Goal: Task Accomplishment & Management: Manage account settings

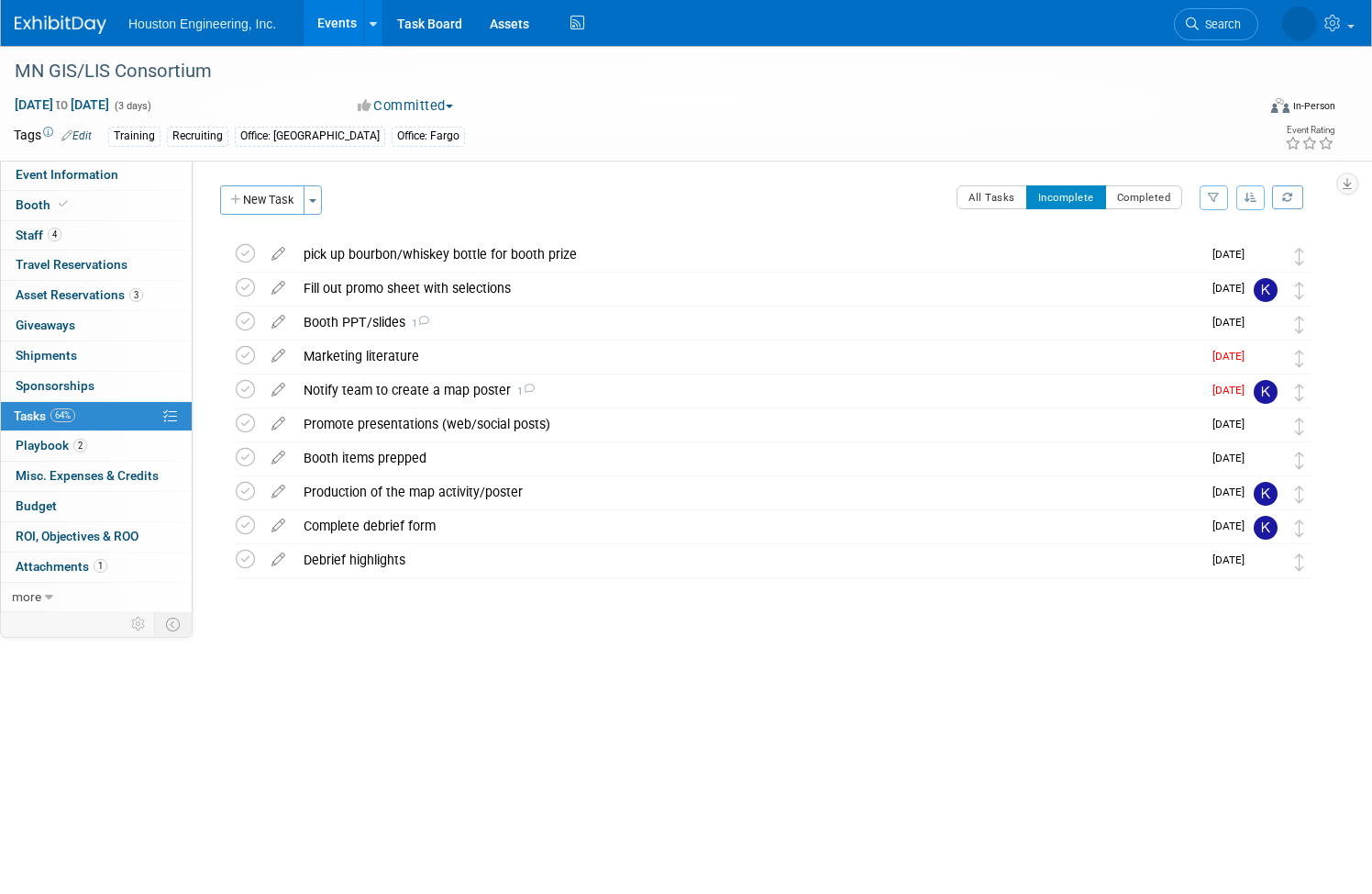
click at [370, 24] on link "Events" at bounding box center [336, 22] width 67 height 46
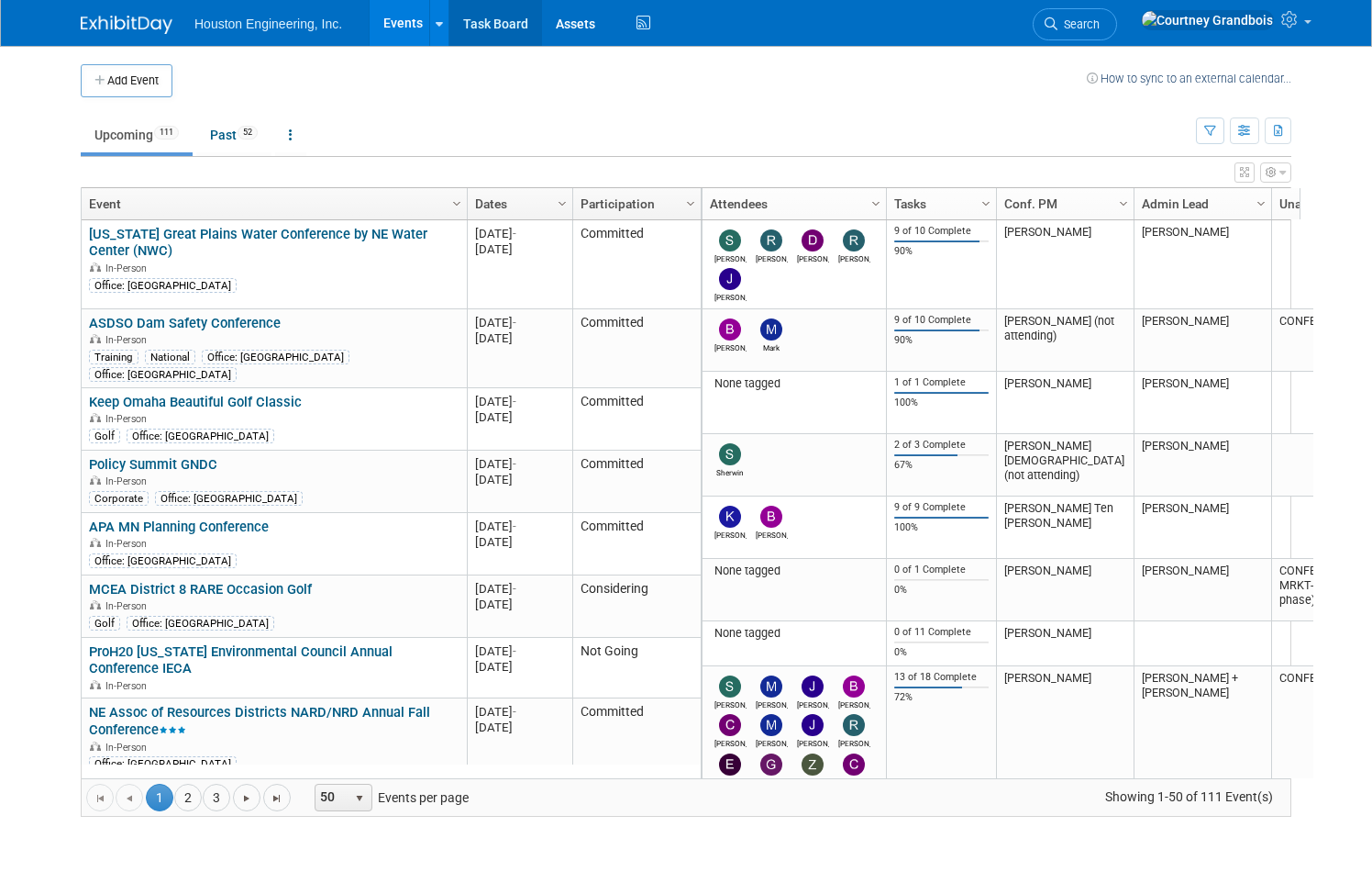
click at [475, 30] on link "Task Board" at bounding box center [495, 22] width 92 height 46
click at [436, 18] on icon at bounding box center [440, 24] width 8 height 12
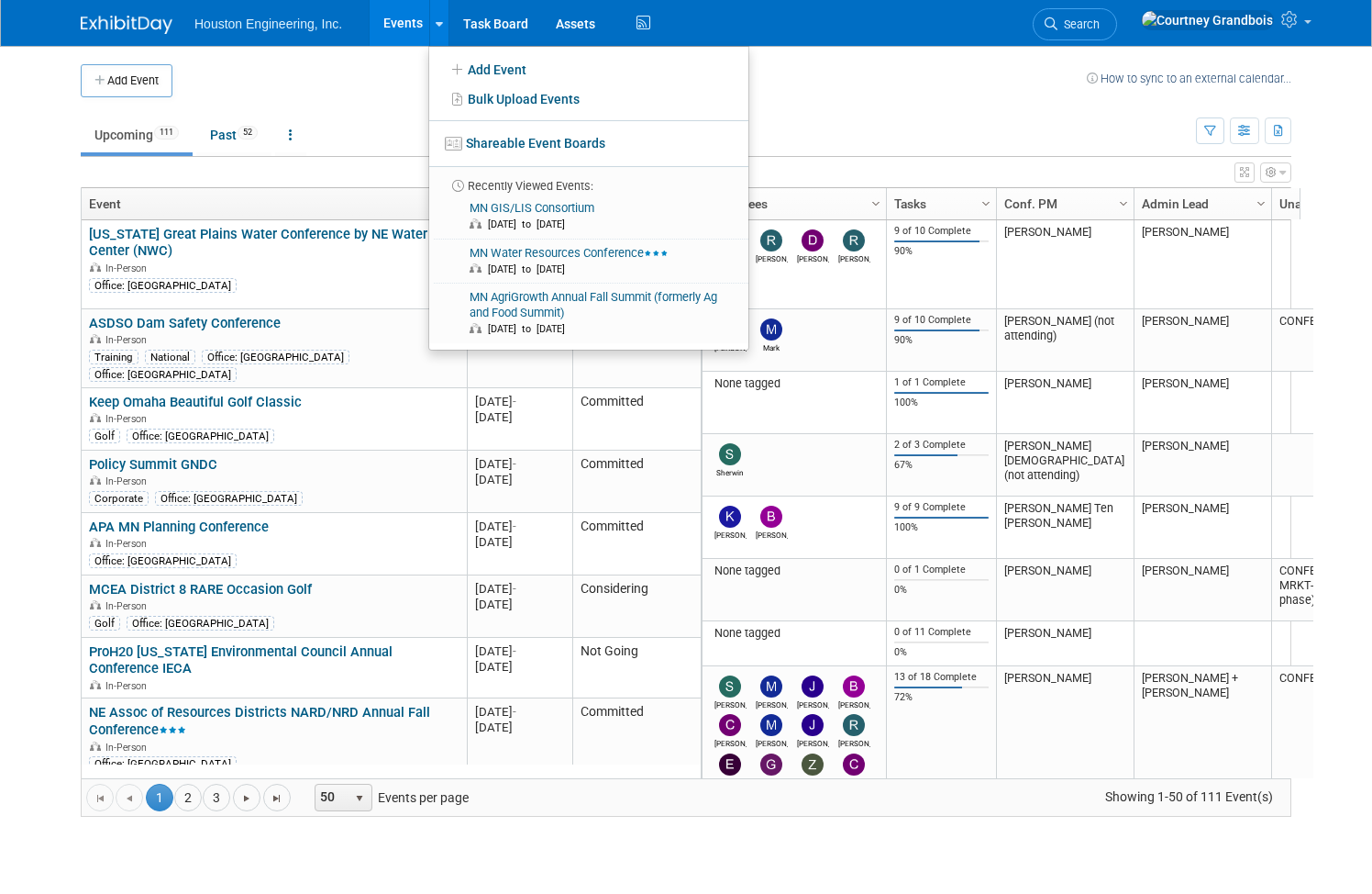
click at [400, 21] on link "Events" at bounding box center [403, 22] width 67 height 46
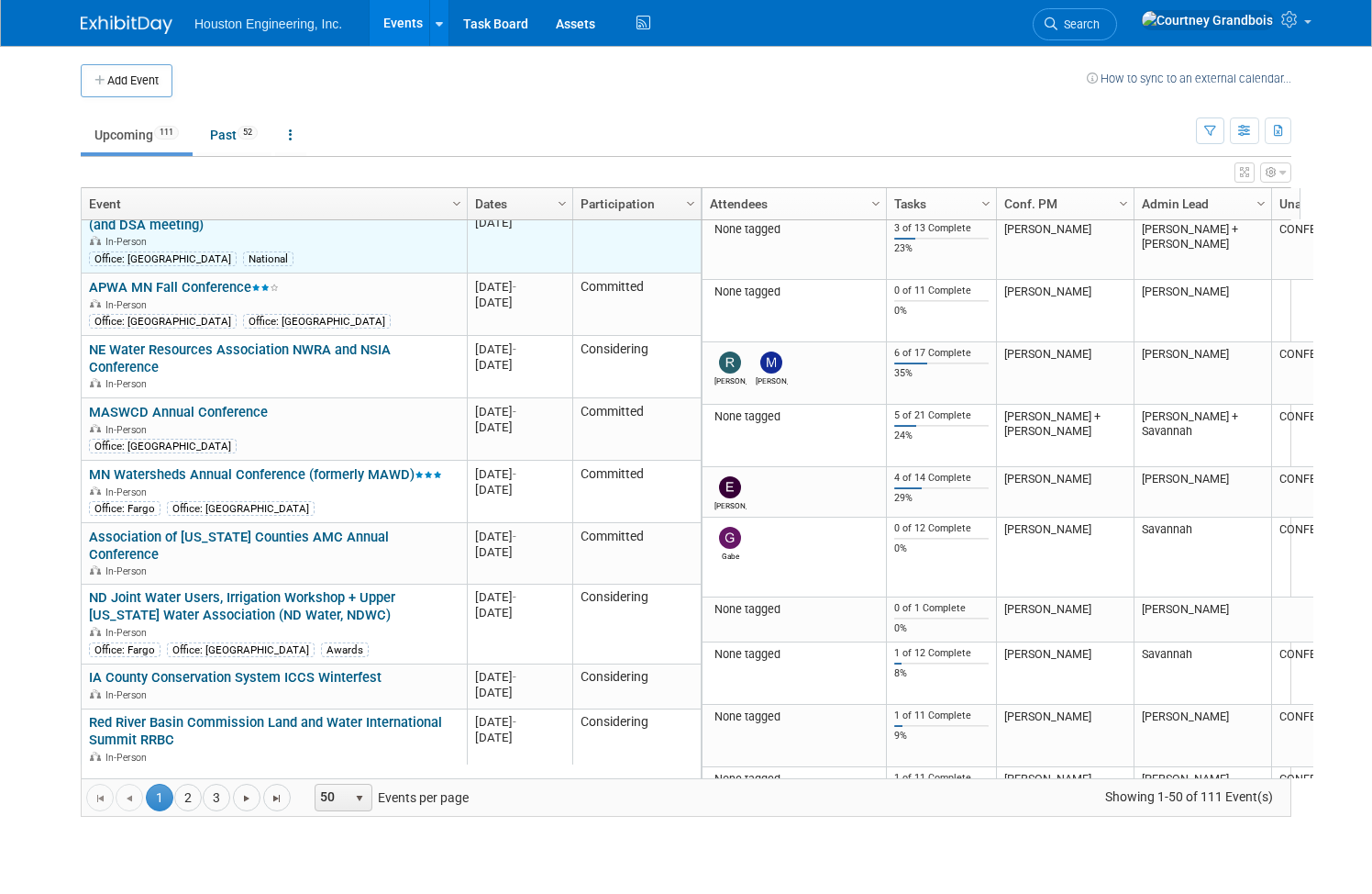
scroll to position [2672, 0]
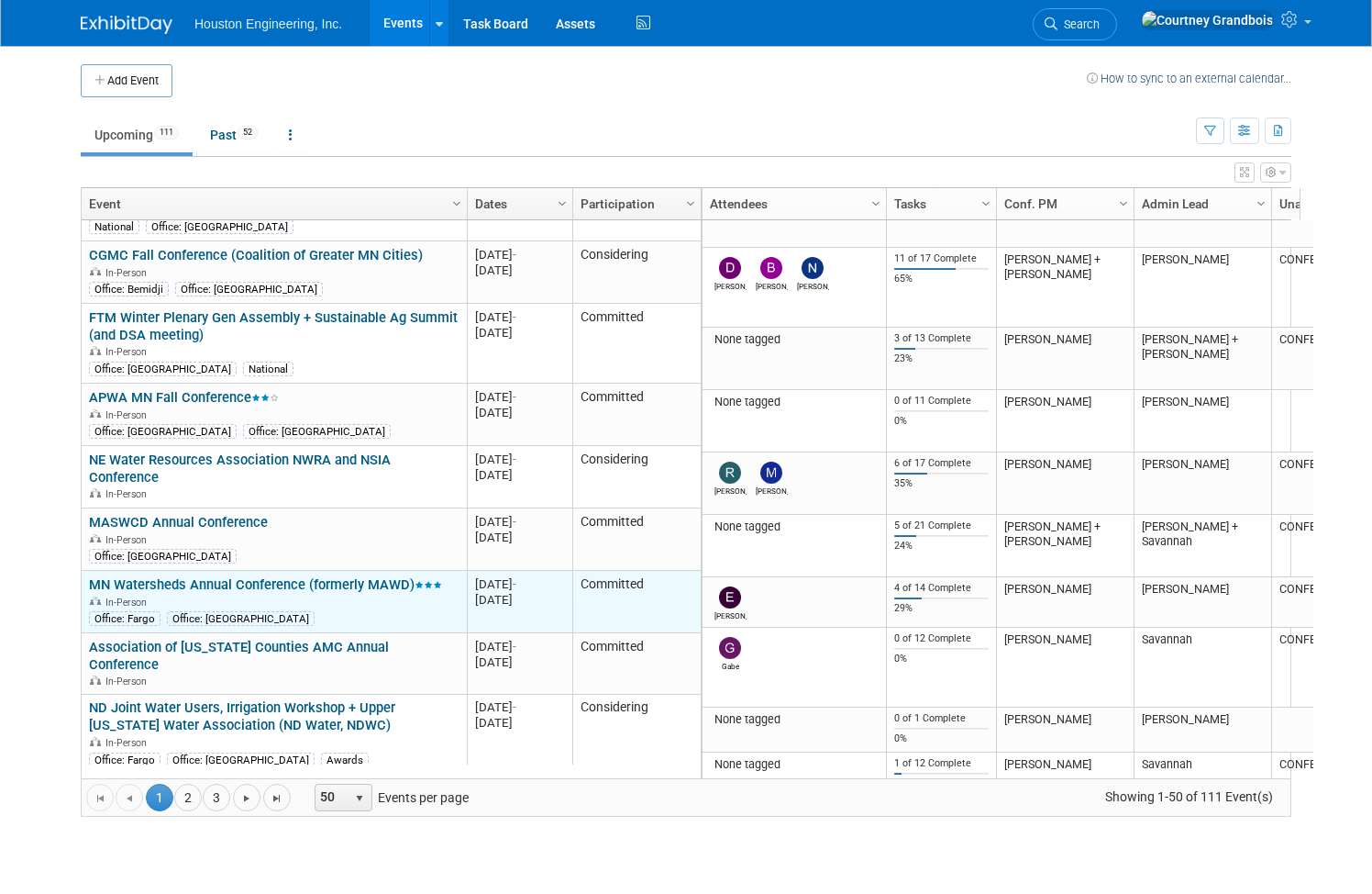
click at [240, 576] on link "MN Watersheds Annual Conference (formerly MAWD)" at bounding box center [265, 584] width 353 height 17
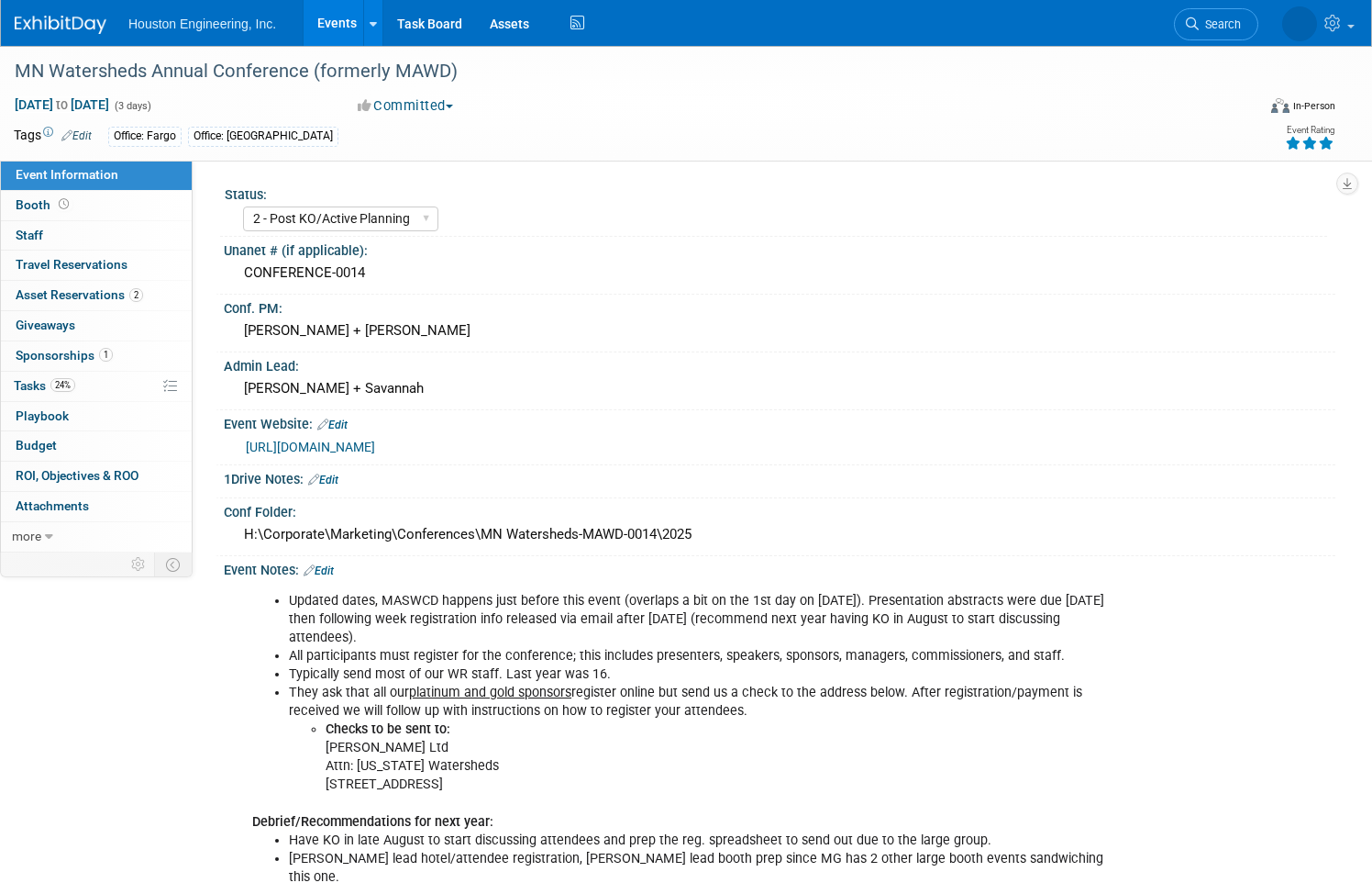
select select "2 - Post KO/Active Planning"
select select "Yes"
select select "Water Resources"
click at [75, 392] on span "Tasks 24%" at bounding box center [44, 385] width 61 height 15
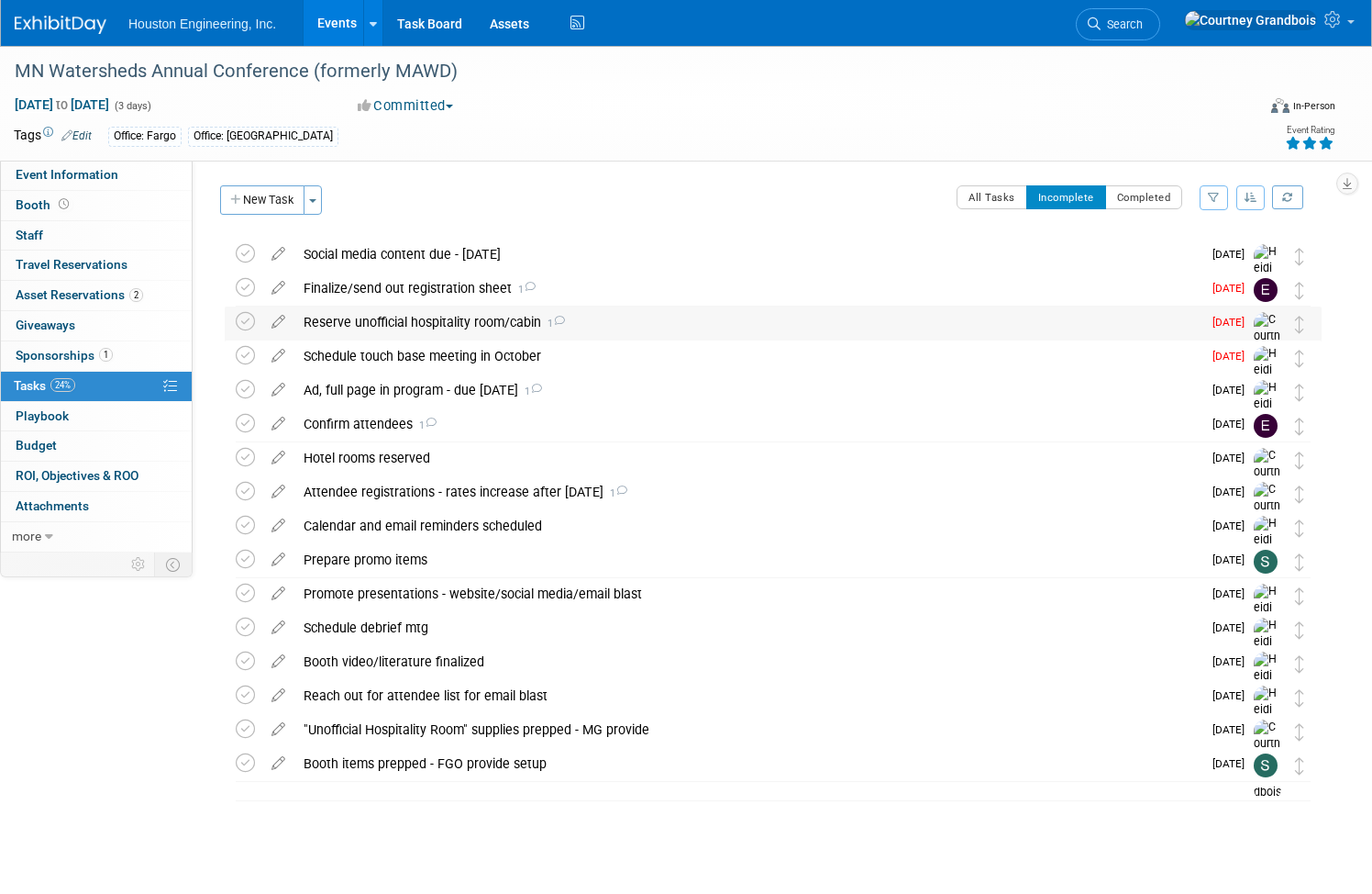
click at [497, 312] on div "Reserve unofficial hospitality room/cabin 1" at bounding box center [748, 322] width 907 height 31
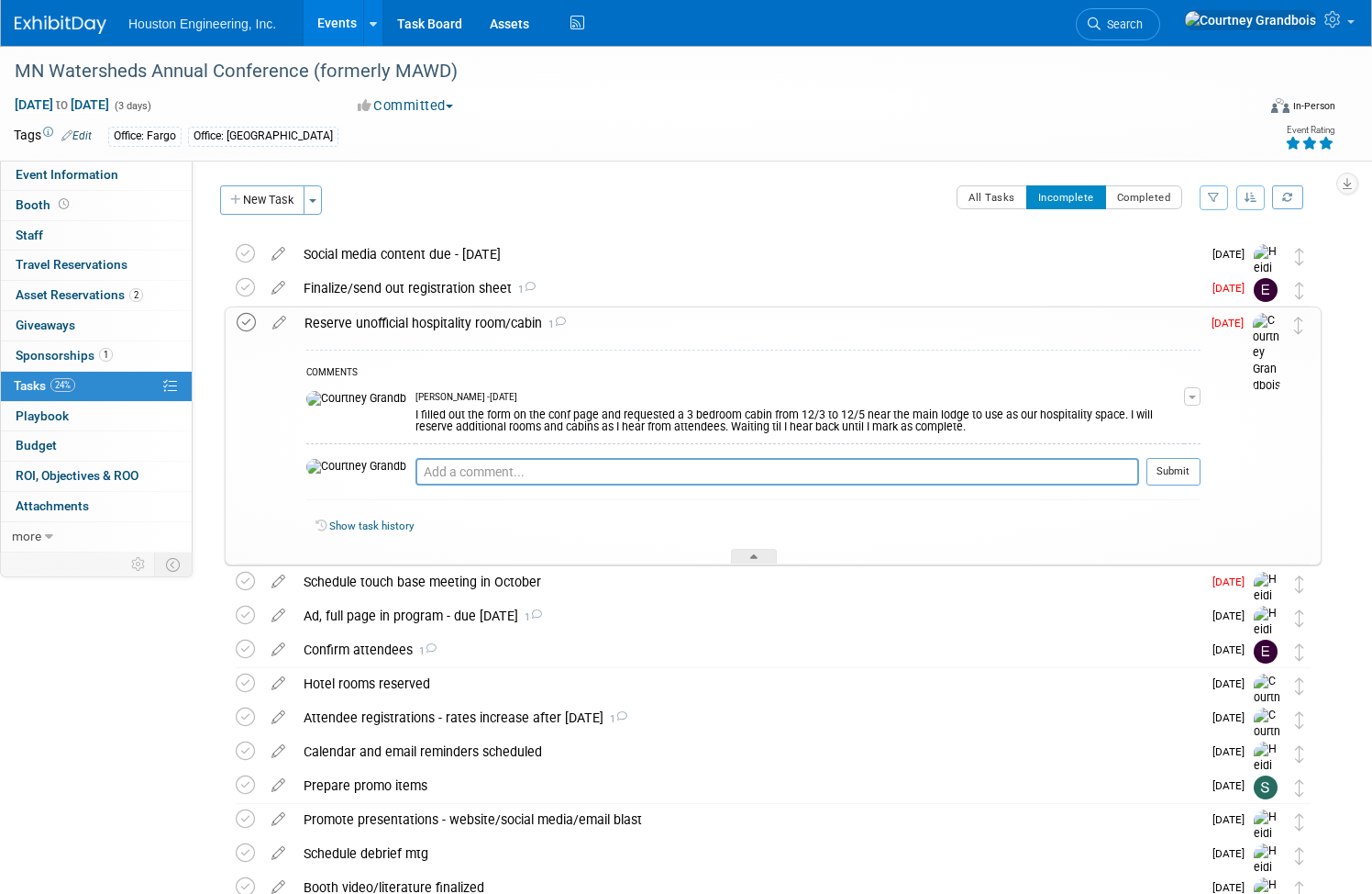
click at [256, 317] on icon at bounding box center [246, 323] width 19 height 19
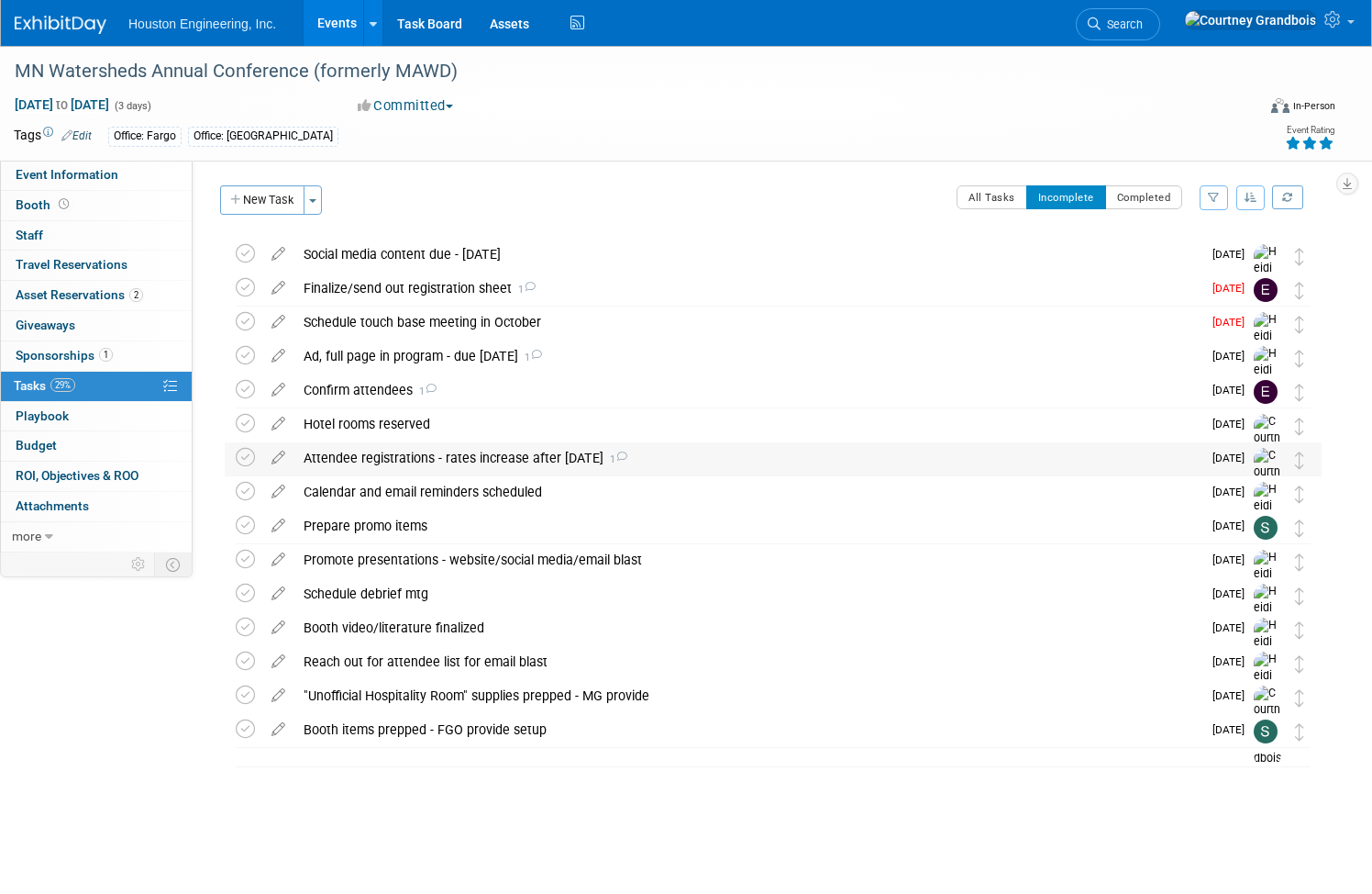
click at [397, 460] on div "Attendee registrations - rates increase after Nov 19 1" at bounding box center [748, 458] width 907 height 31
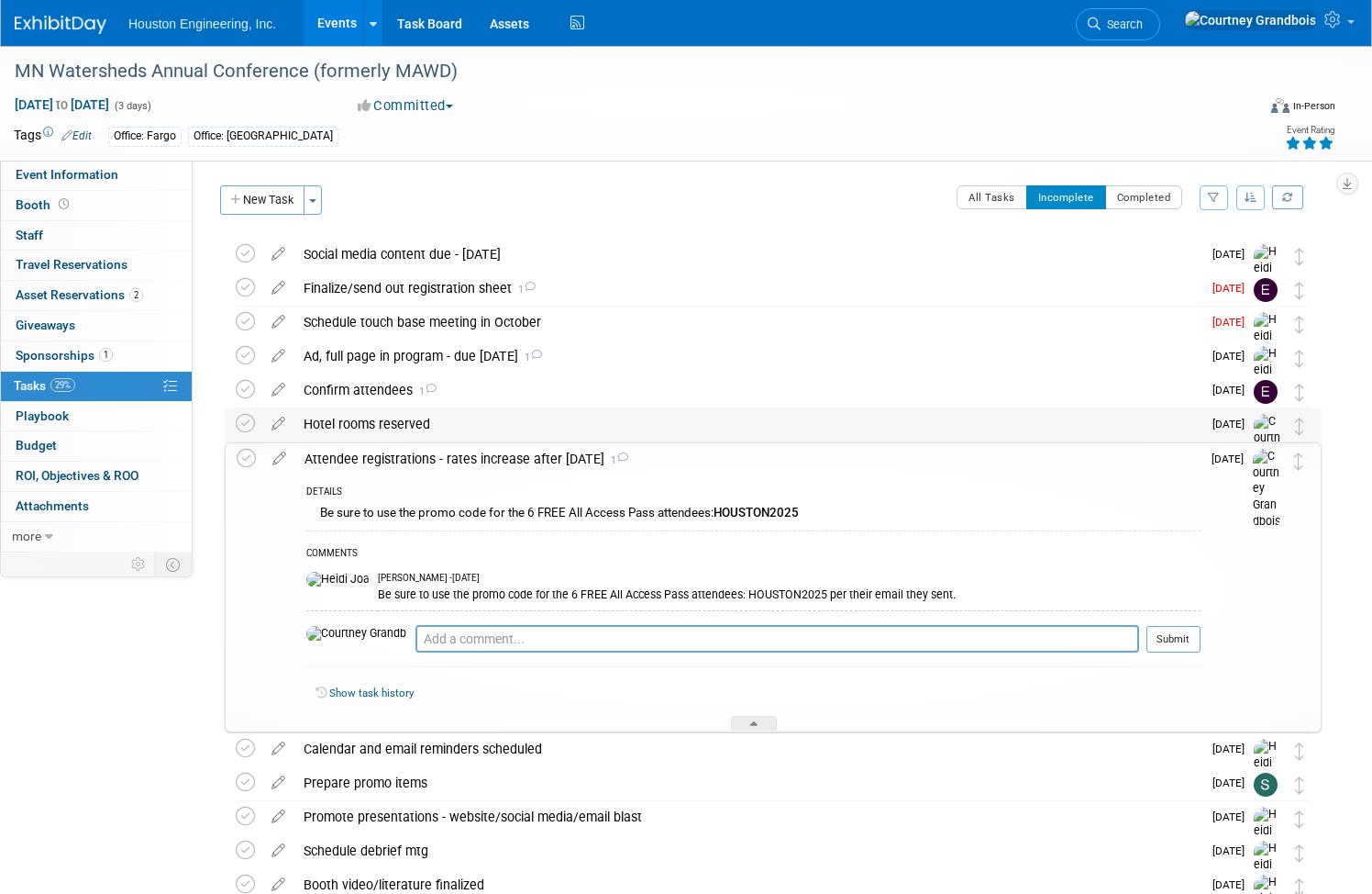
click at [433, 427] on div "Hotel rooms reserved" at bounding box center [748, 424] width 907 height 31
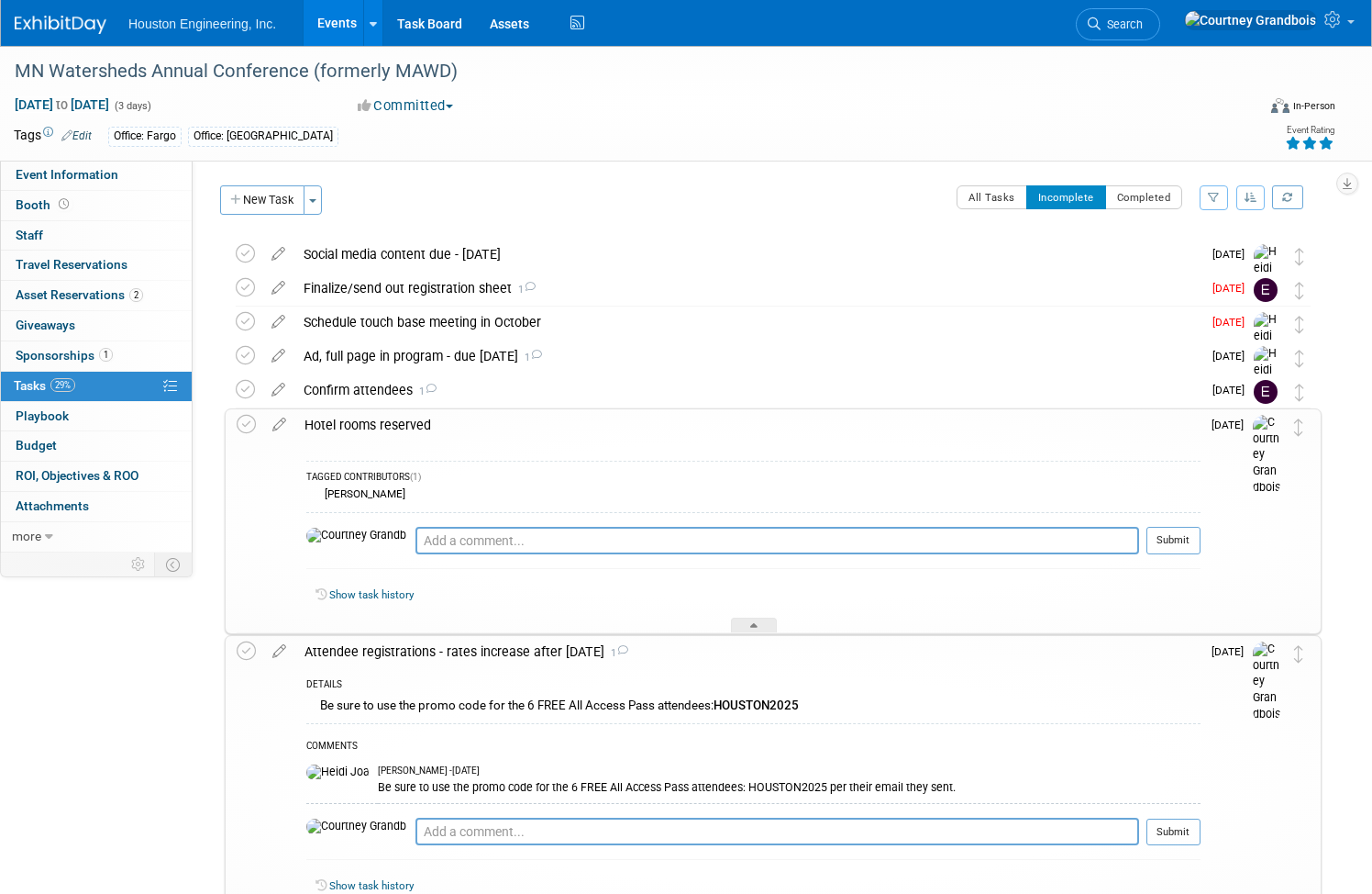
click at [433, 427] on div "Hotel rooms reserved" at bounding box center [748, 425] width 905 height 31
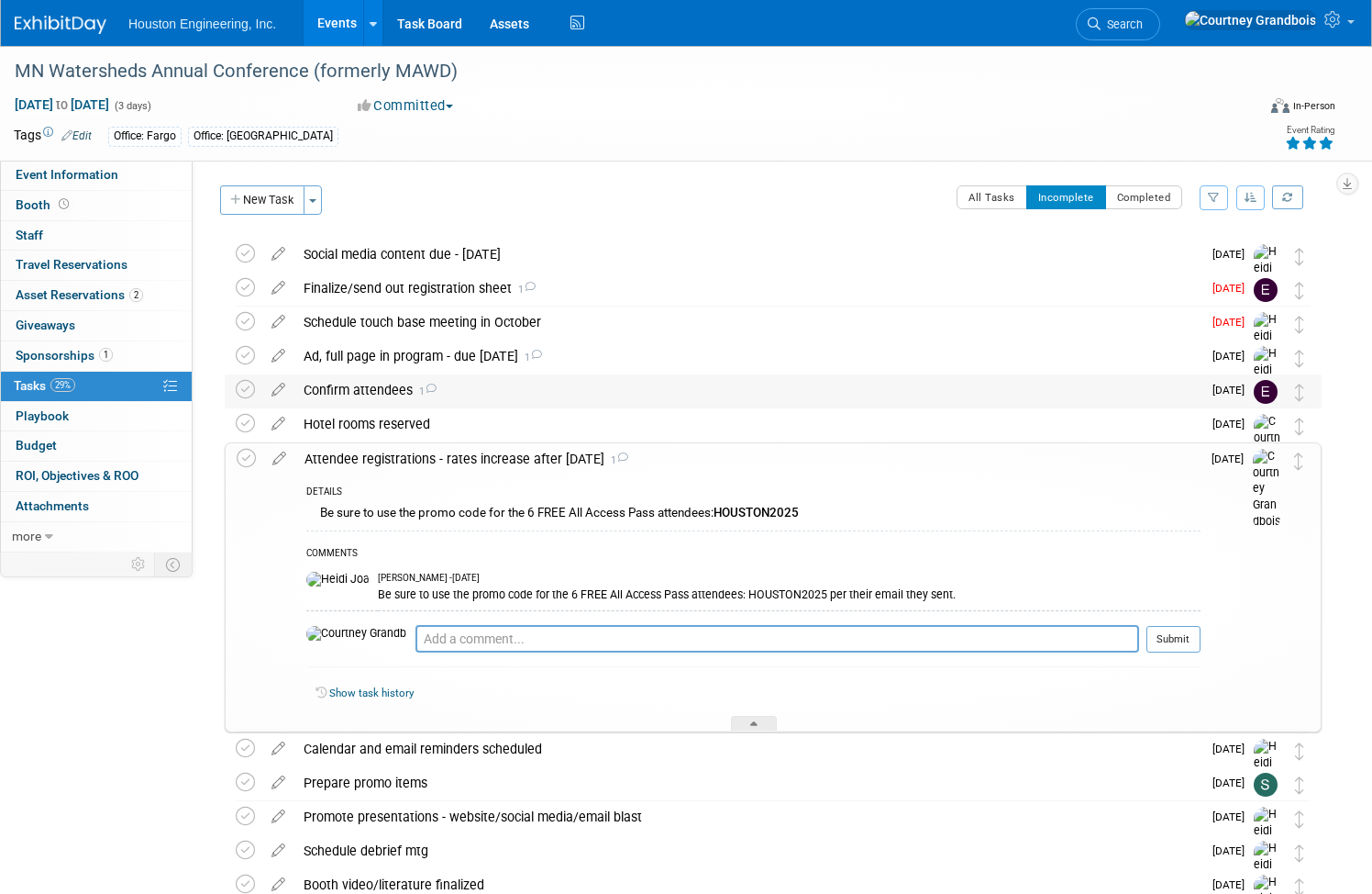
click at [428, 390] on div "Confirm attendees 1" at bounding box center [748, 390] width 907 height 31
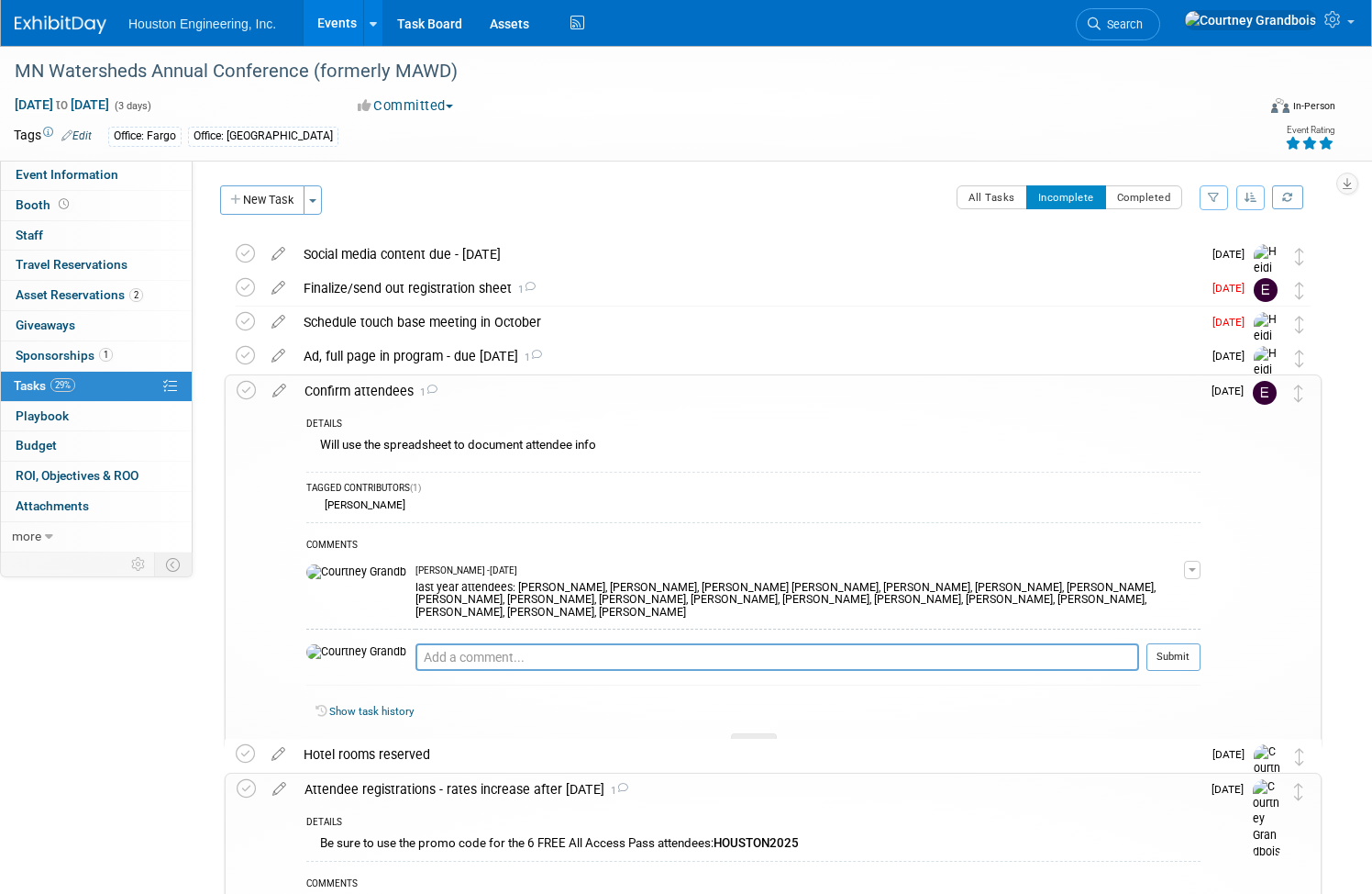
click at [428, 390] on div "Confirm attendees 1" at bounding box center [748, 391] width 905 height 31
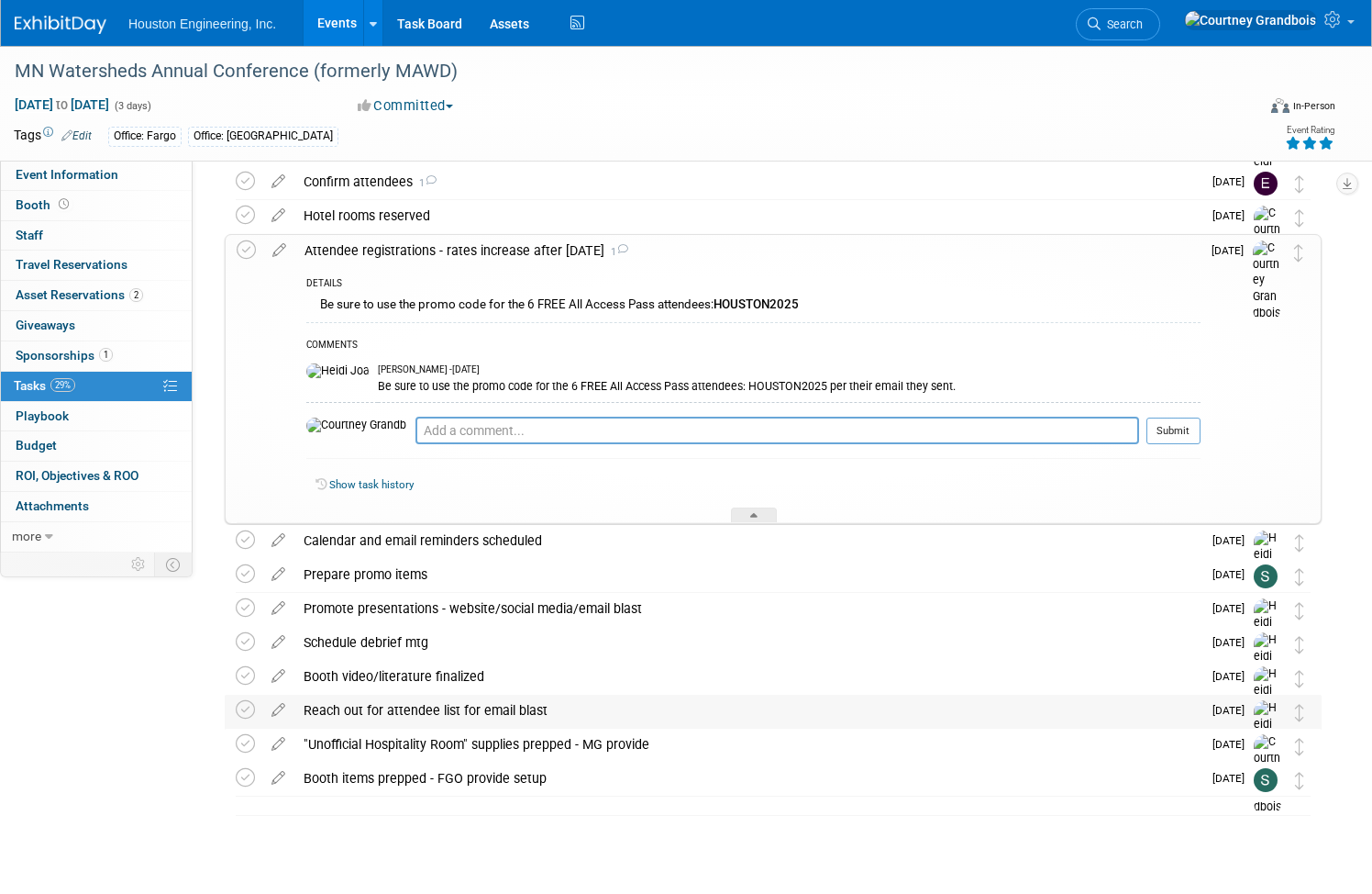
scroll to position [223, 0]
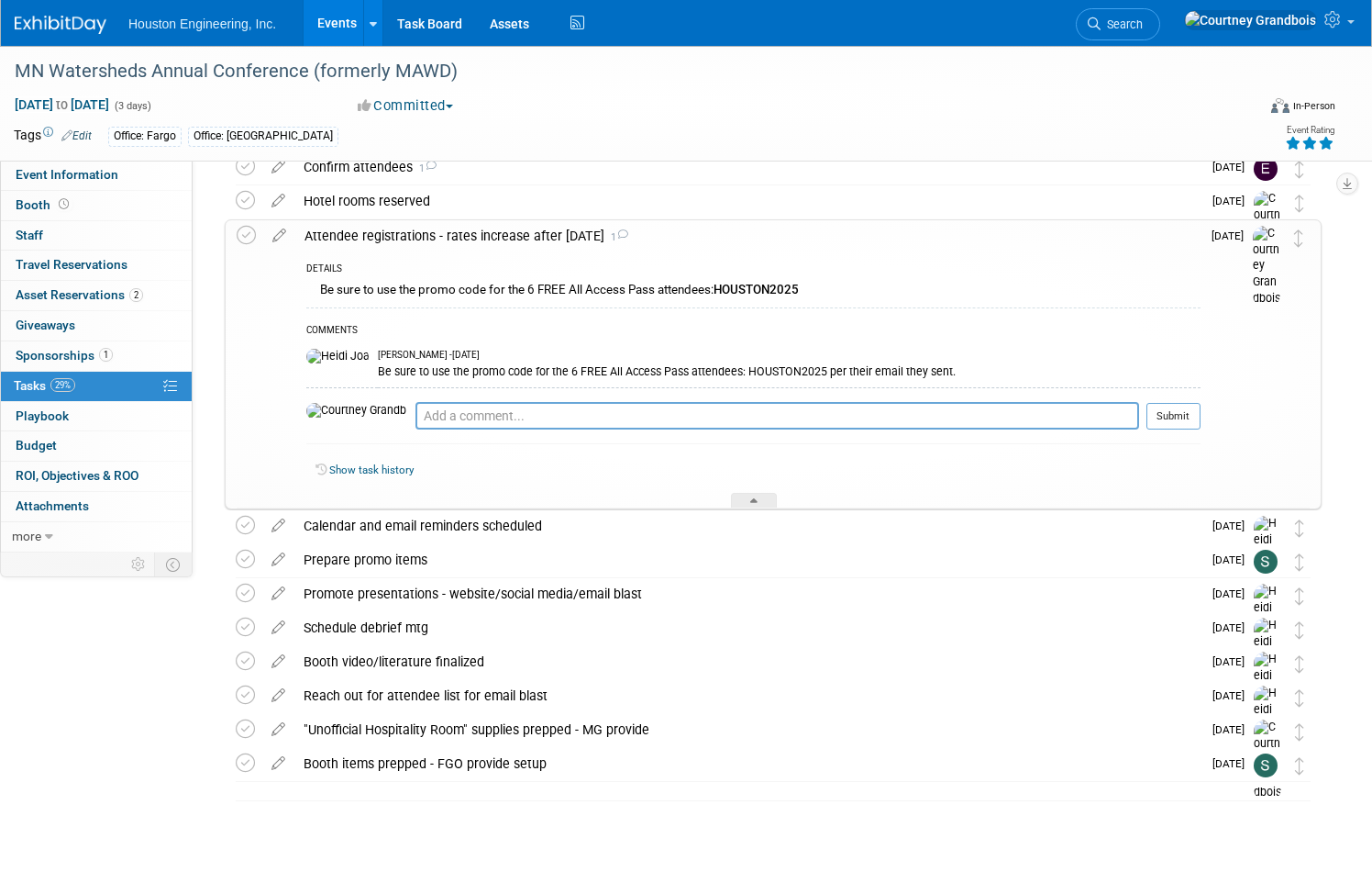
click at [80, 387] on link "29% Tasks 29%" at bounding box center [96, 386] width 191 height 29
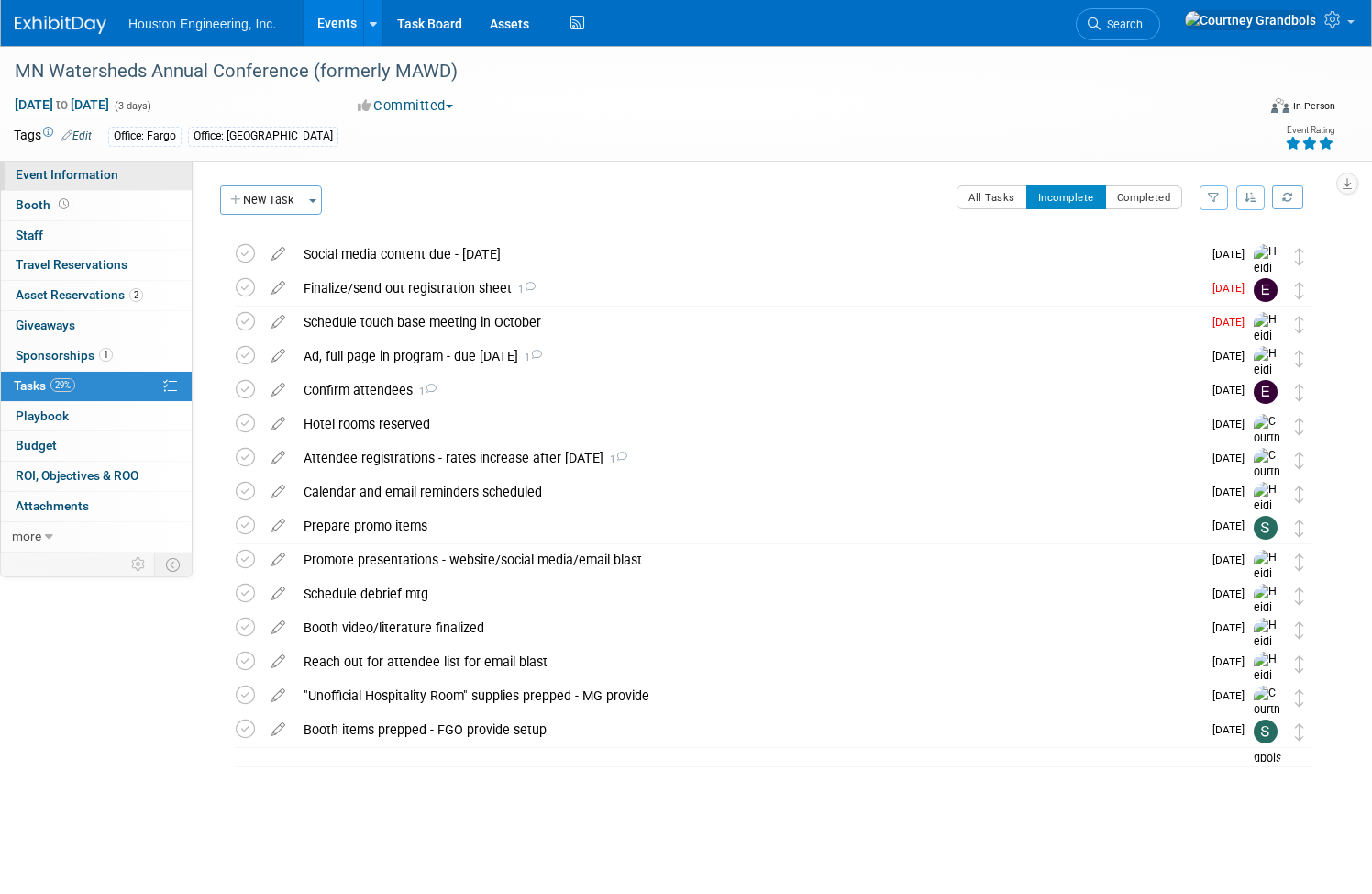
click at [127, 183] on link "Event Information" at bounding box center [96, 175] width 191 height 29
select select "2 - Post KO/Active Planning"
select select "Yes"
select select "Water Resources"
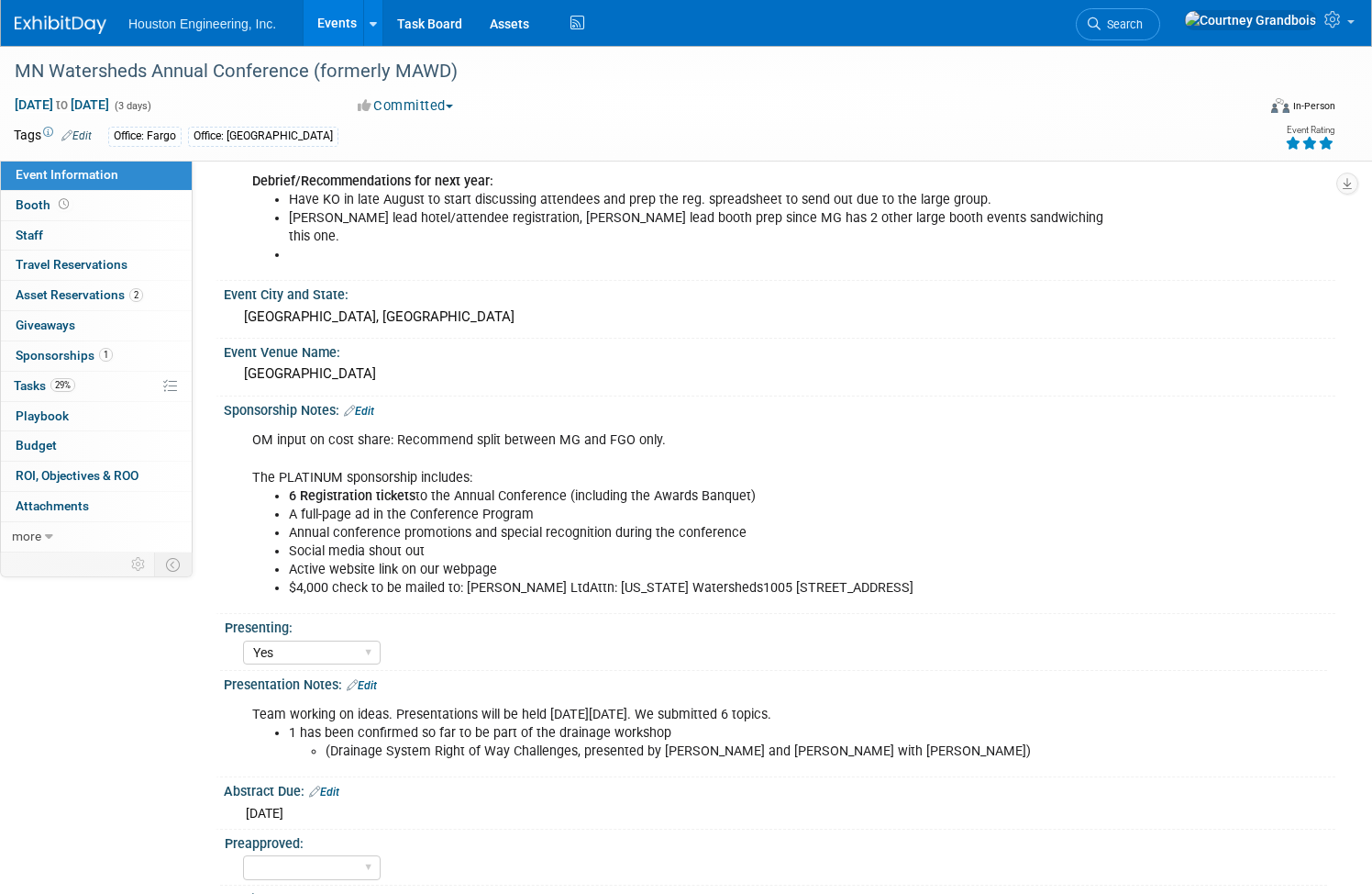
scroll to position [734, 0]
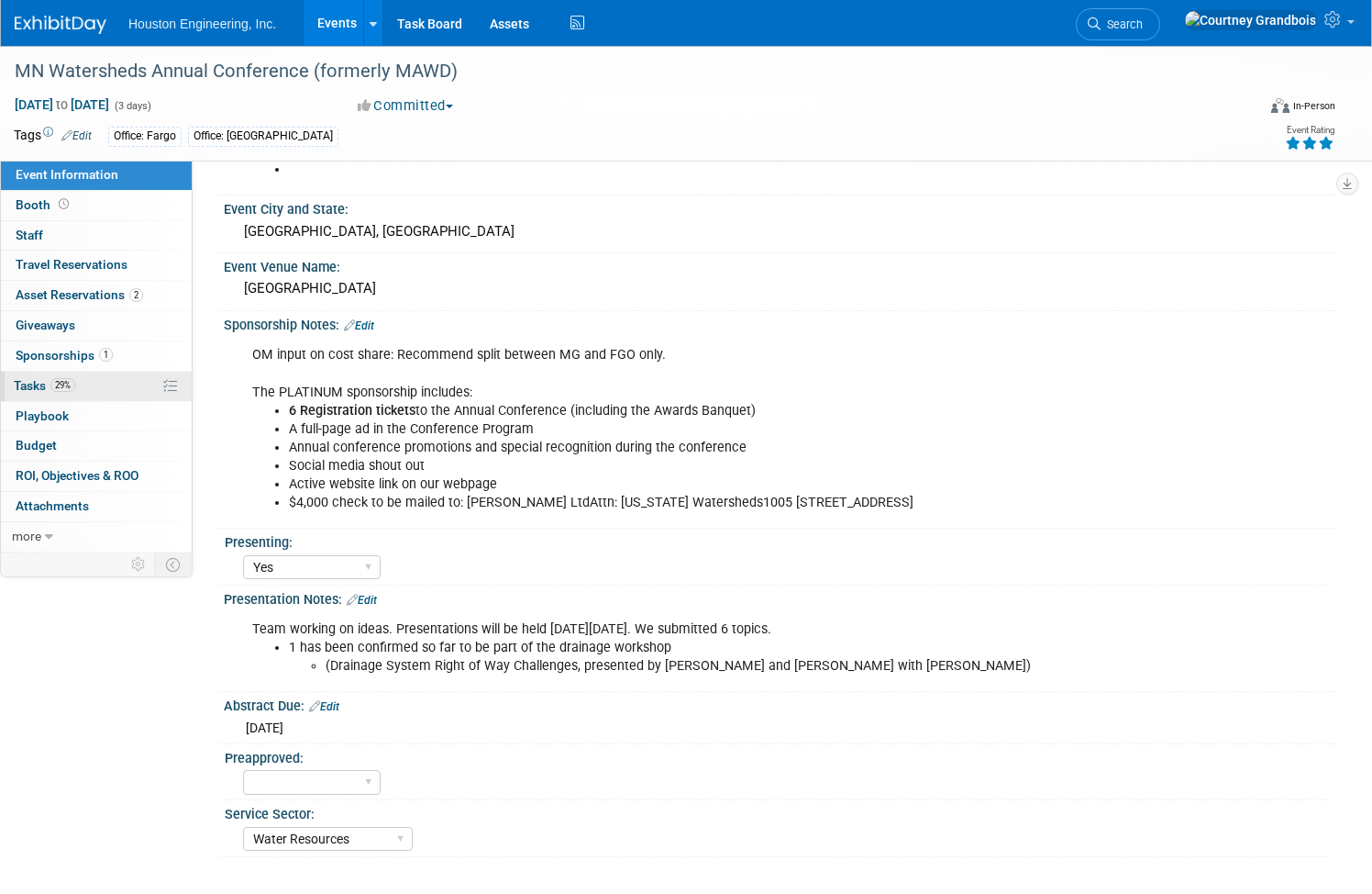
click at [75, 380] on span "Tasks 29%" at bounding box center [44, 385] width 61 height 15
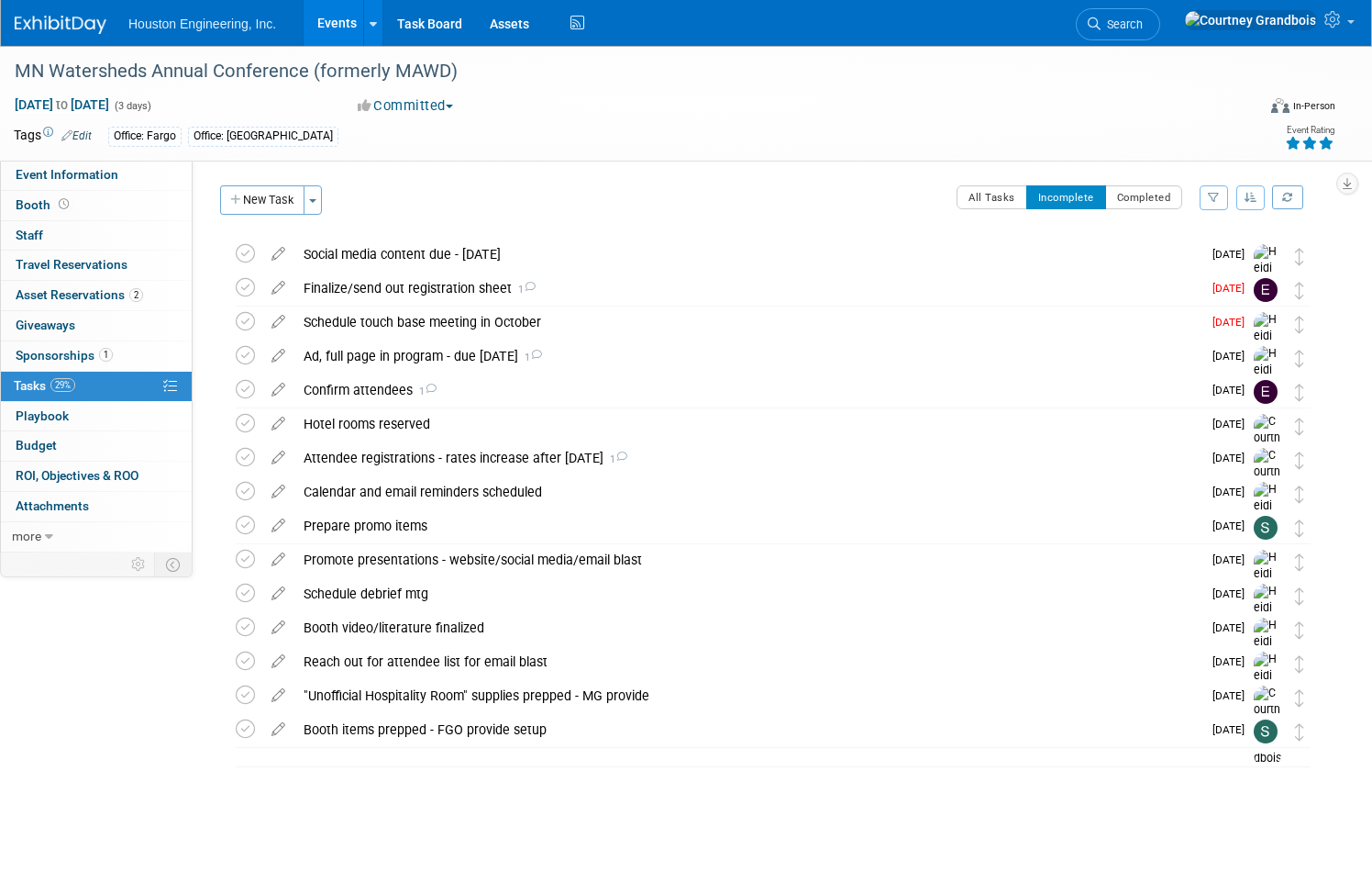
click at [370, 28] on link "Events" at bounding box center [336, 22] width 67 height 46
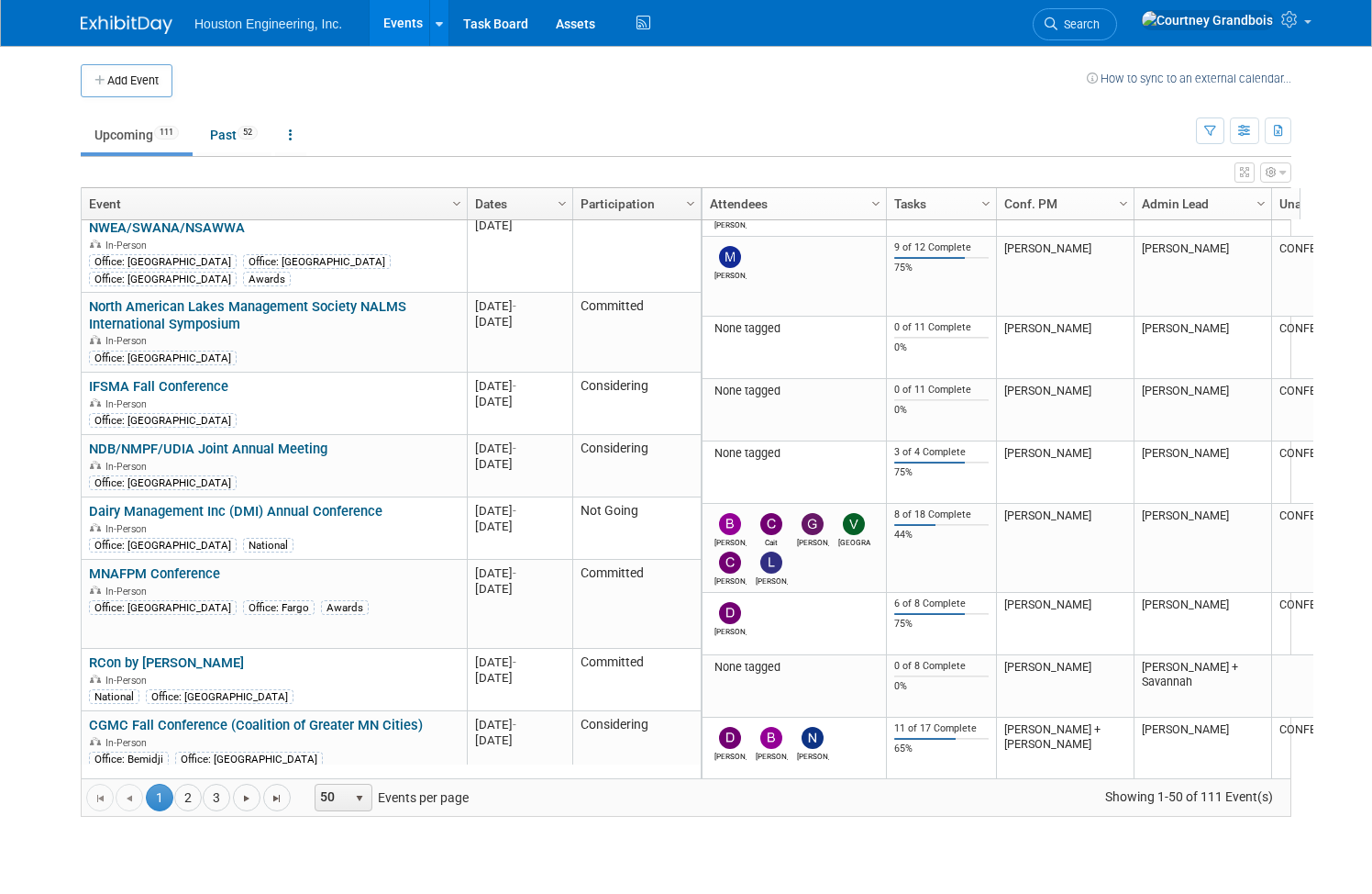
scroll to position [2092, 0]
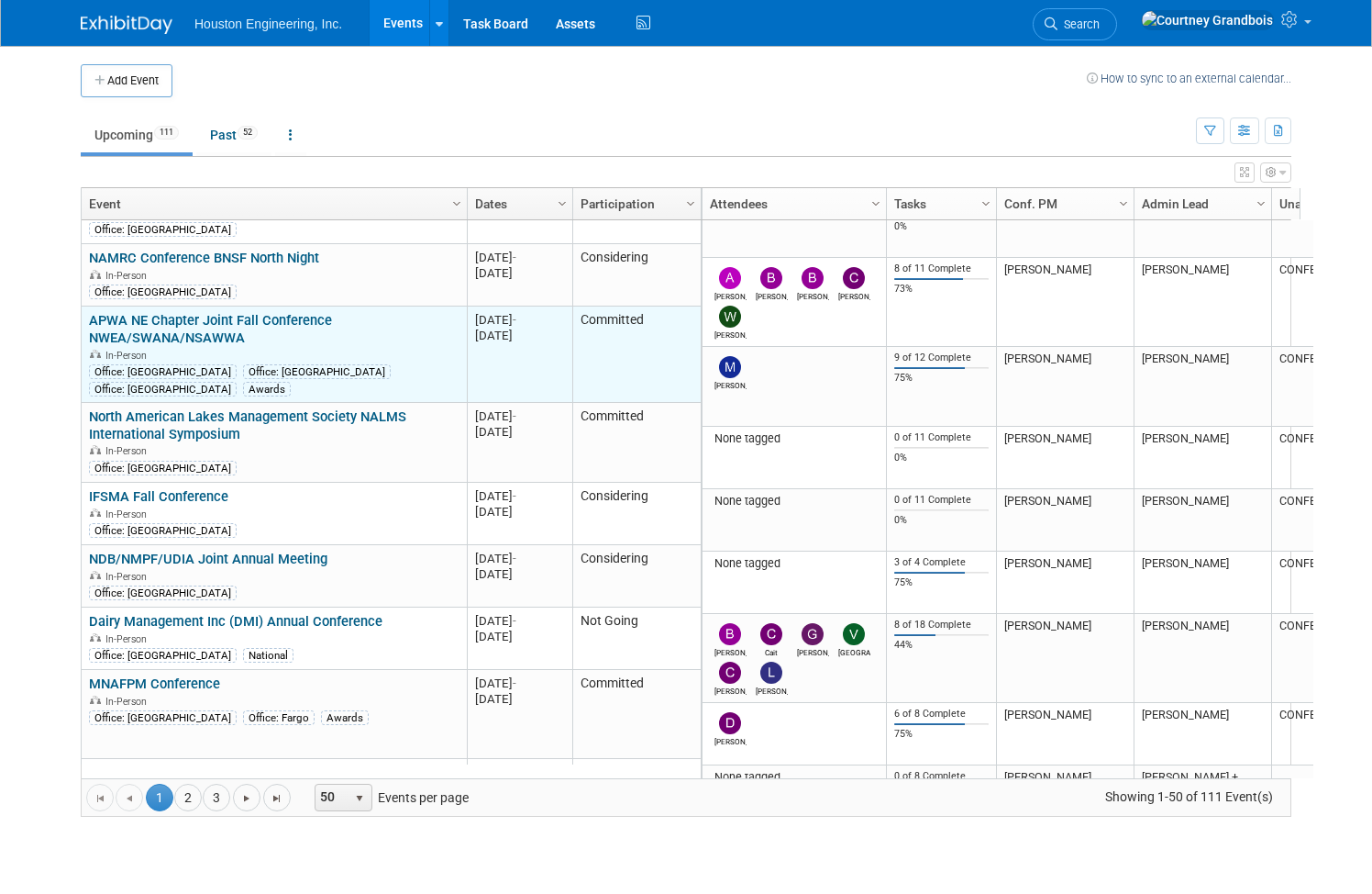
click at [231, 312] on link "APWA NE Chapter Joint Fall Conference NWEA/SWANA/NSAWWA" at bounding box center [211, 329] width 243 height 34
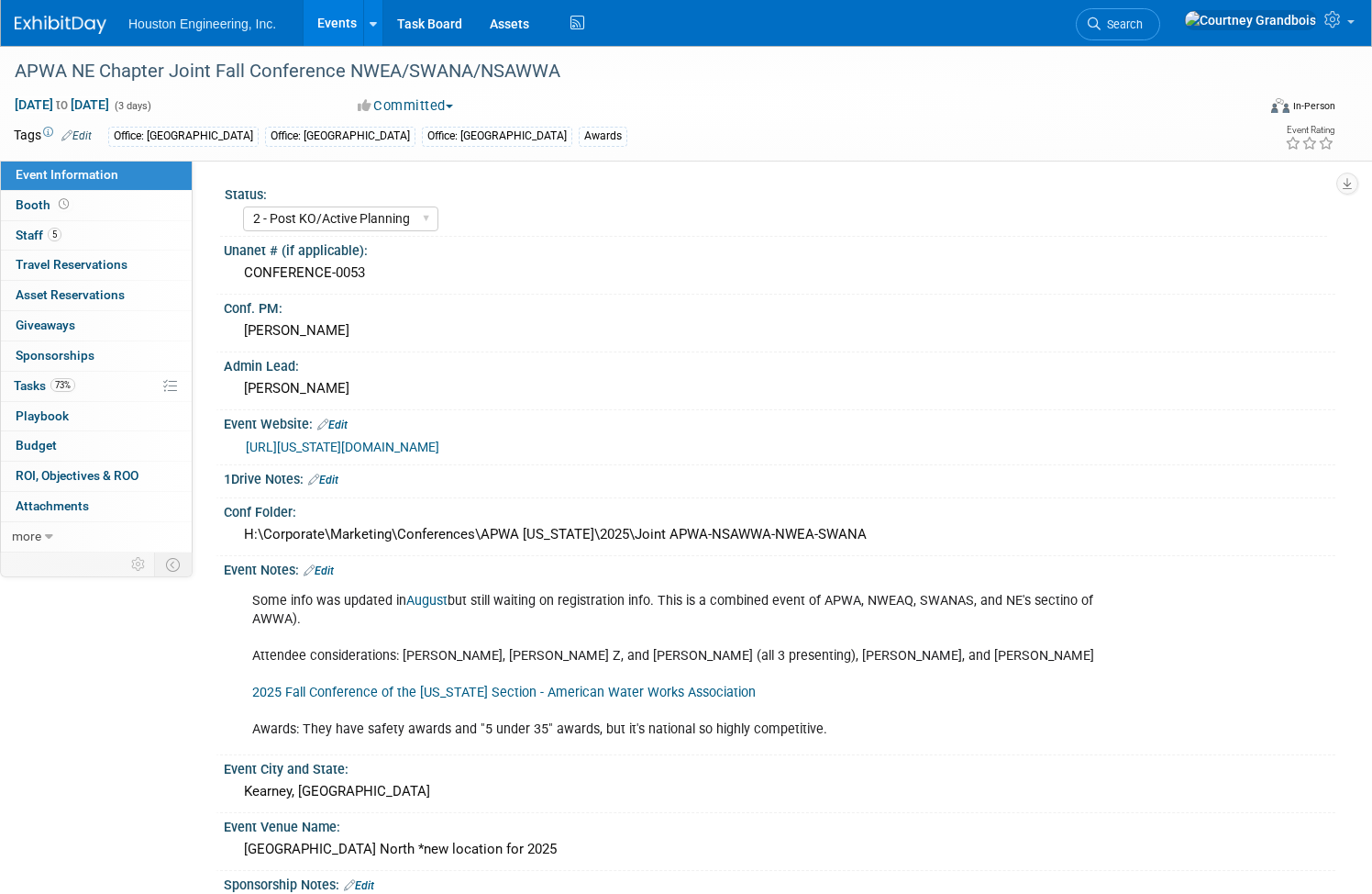
select select "2 - Post KO/Active Planning"
select select "Yes"
select select "Multi-sector/Any/All"
click at [75, 381] on span "Tasks 73%" at bounding box center [44, 385] width 61 height 15
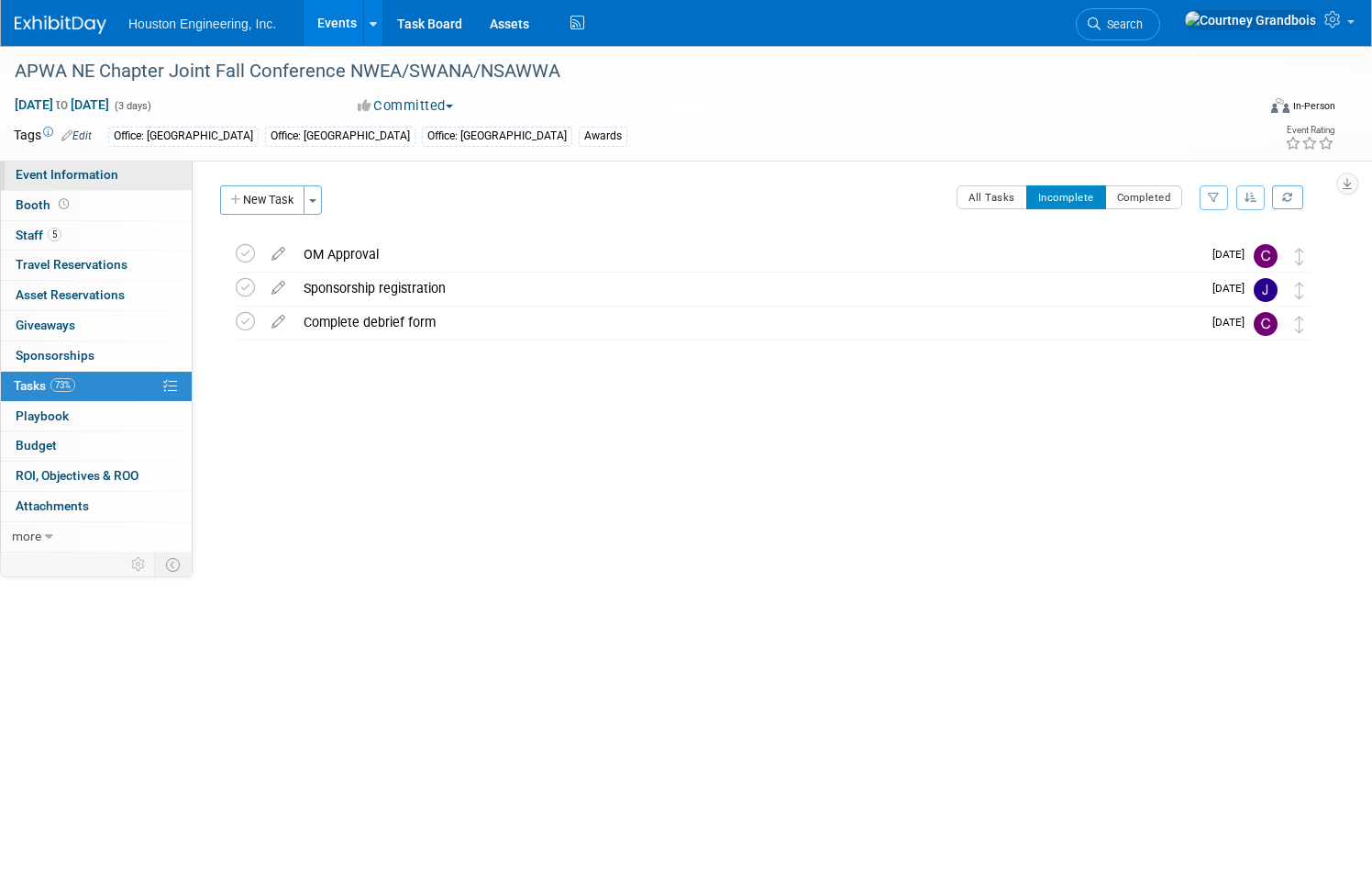
click at [119, 174] on span "Event Information" at bounding box center [67, 174] width 103 height 15
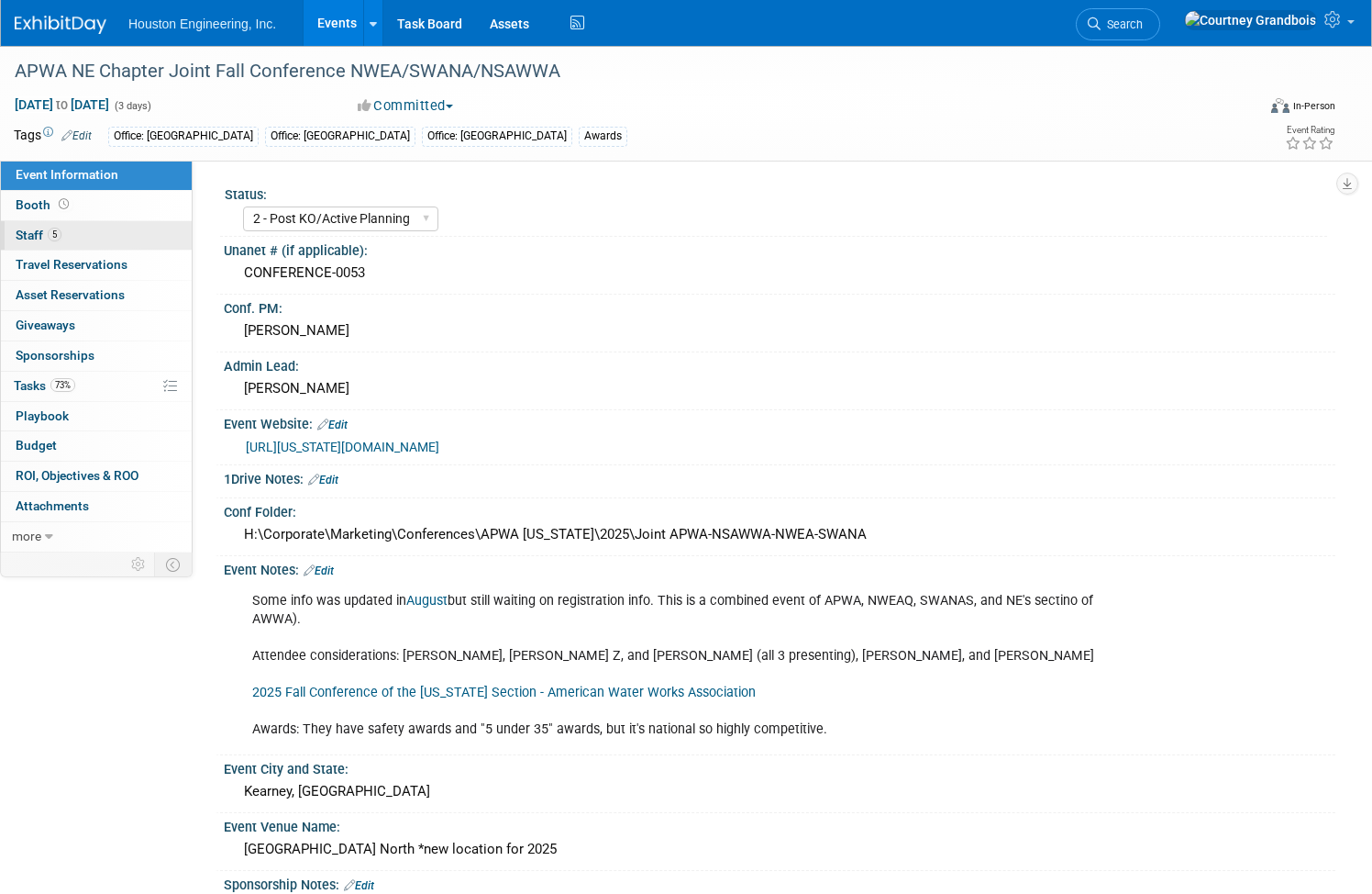
click at [61, 238] on span "Staff 5" at bounding box center [38, 234] width 46 height 15
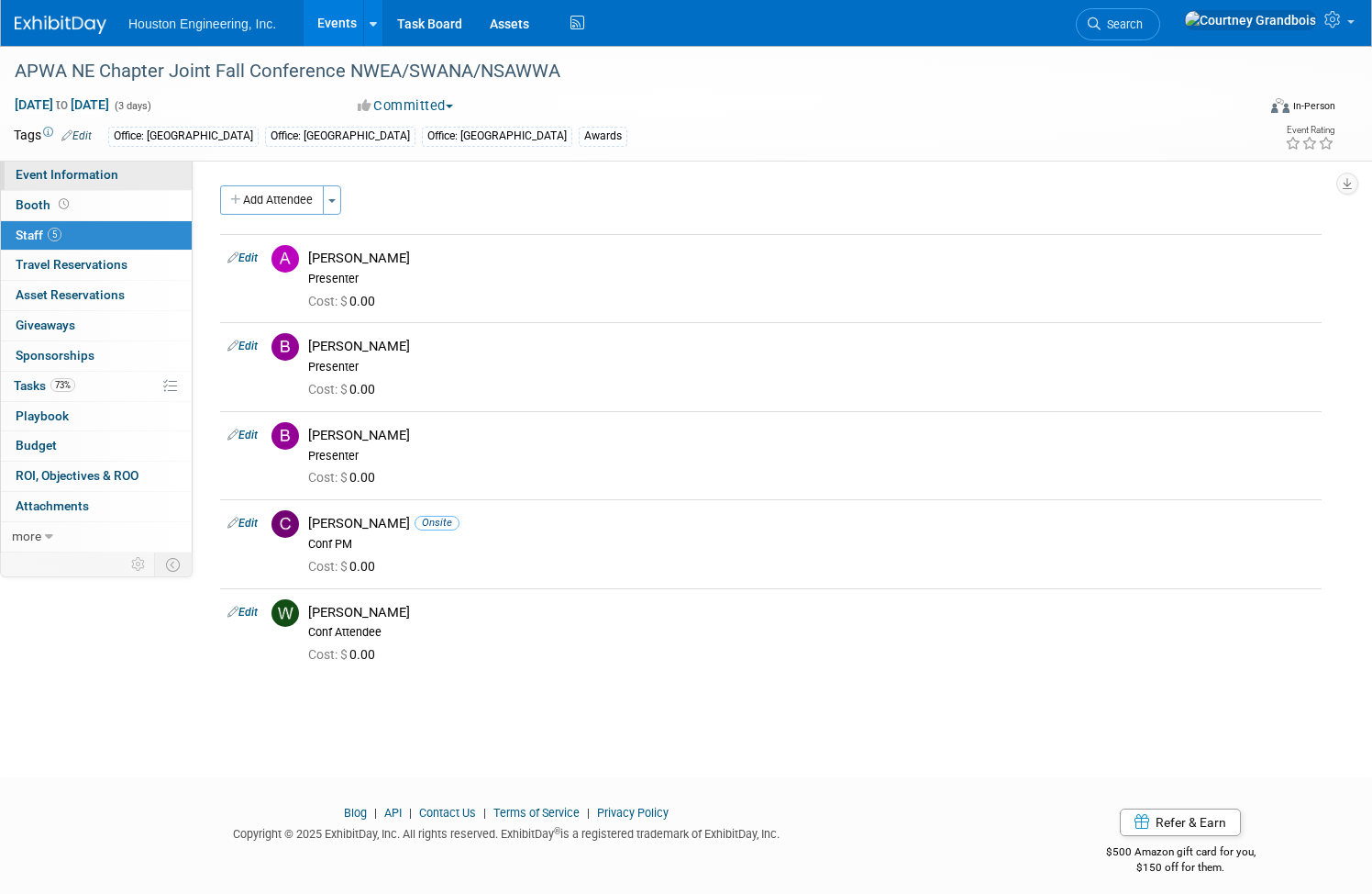
click at [119, 167] on span "Event Information" at bounding box center [67, 174] width 103 height 15
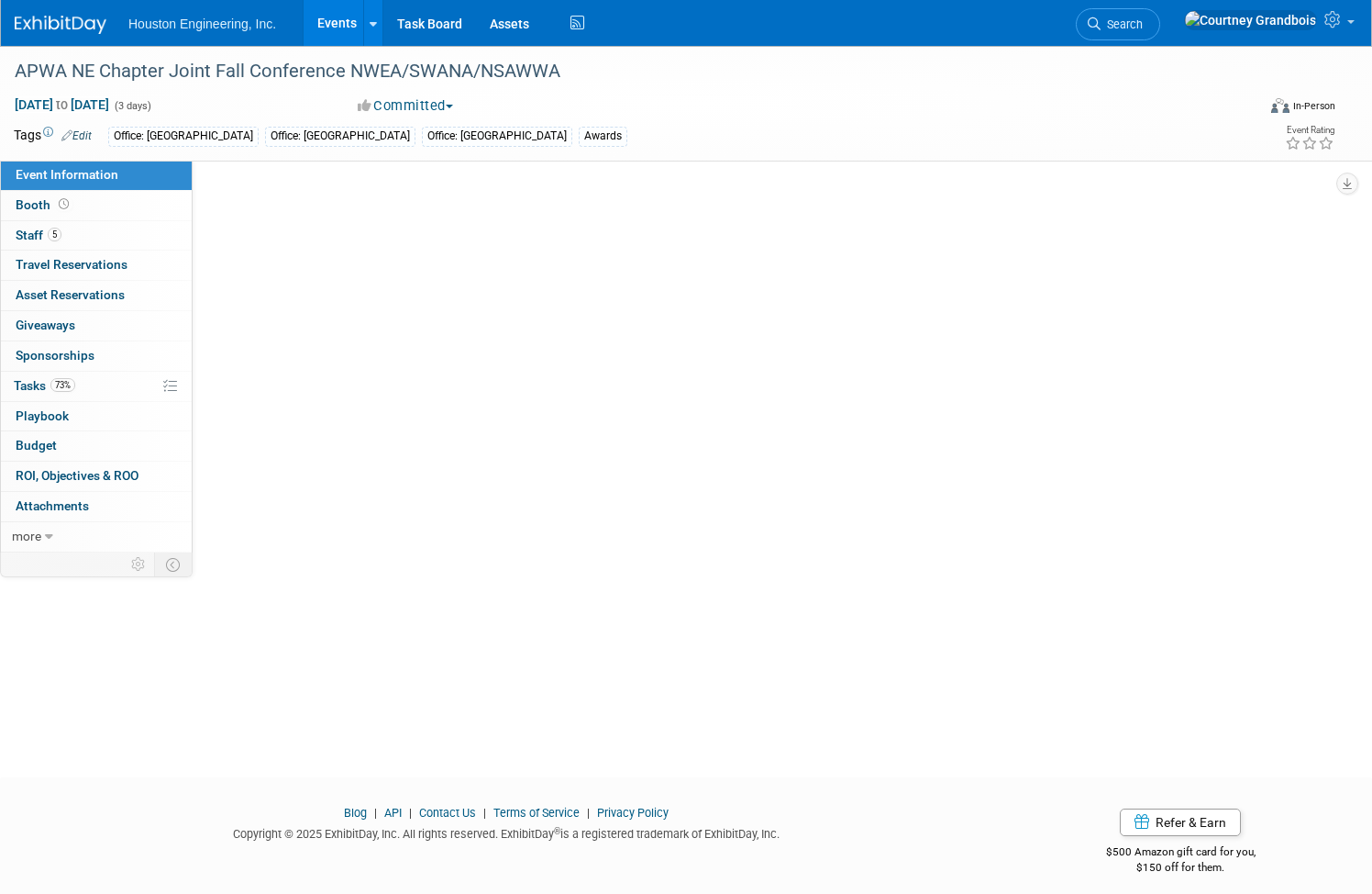
select select "2 - Post KO/Active Planning"
select select "Yes"
select select "Multi-sector/Any/All"
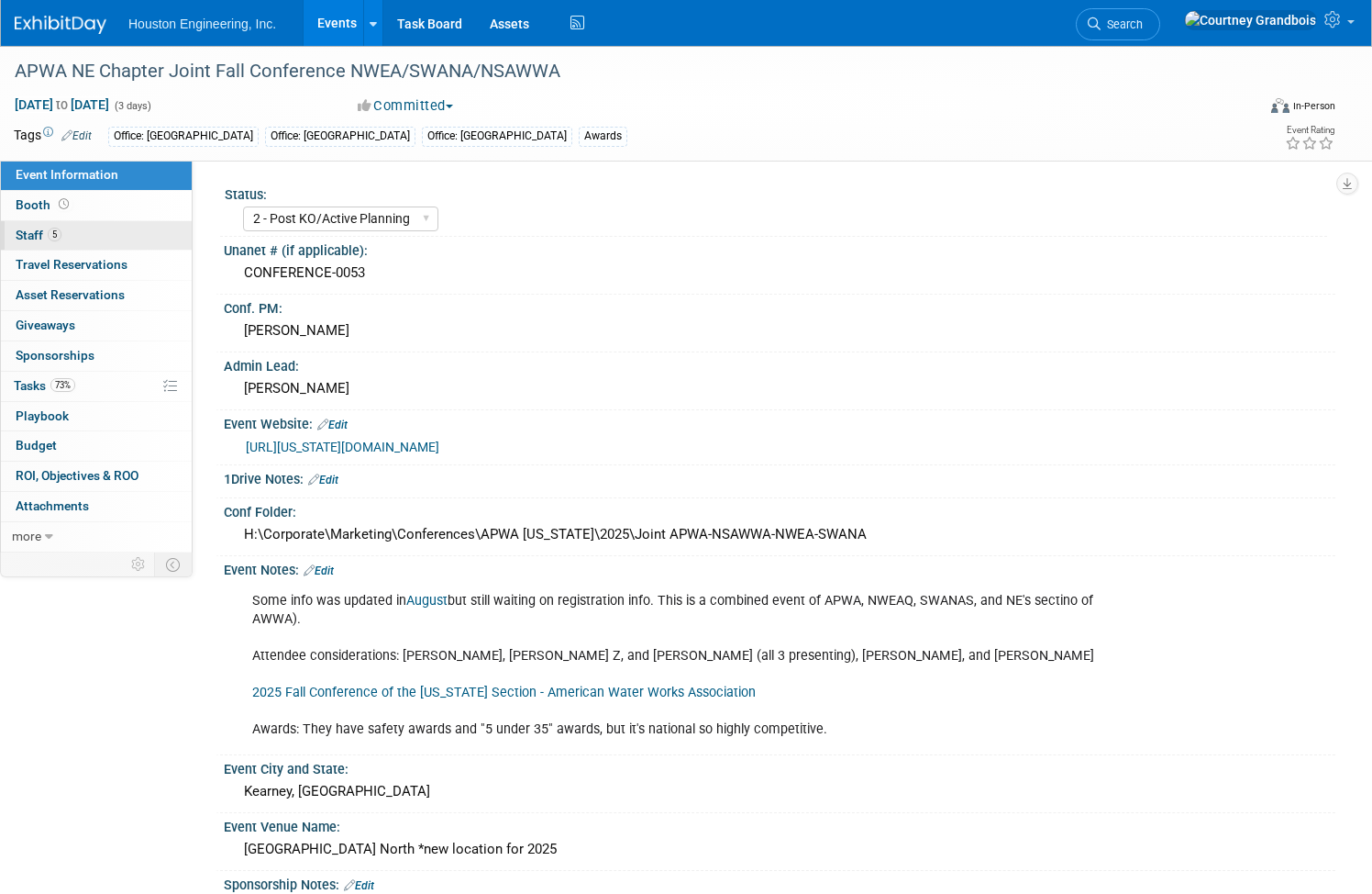
click at [85, 248] on link "5 Staff 5" at bounding box center [96, 235] width 191 height 29
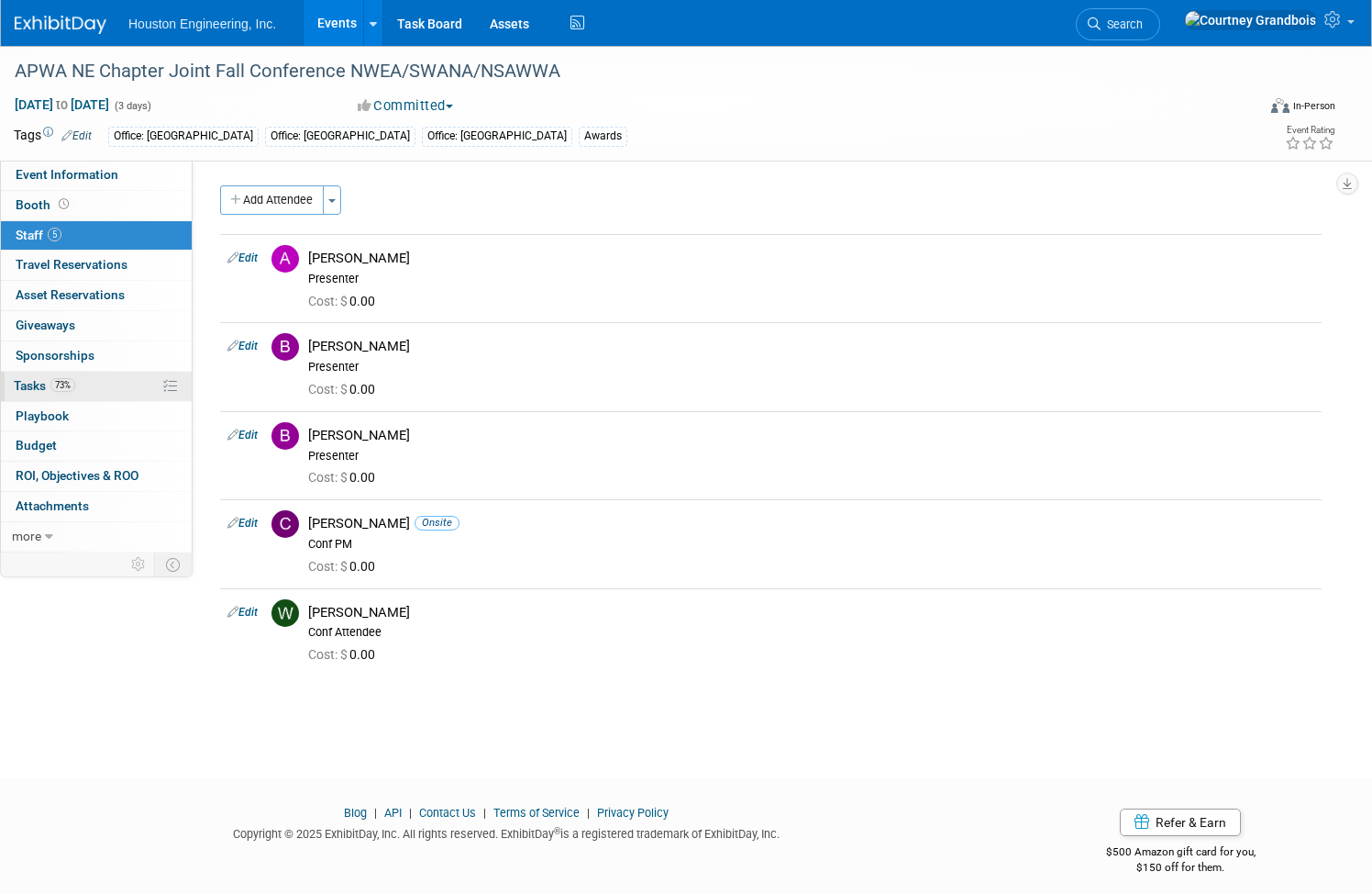
click at [75, 381] on span "Tasks 73%" at bounding box center [44, 385] width 61 height 15
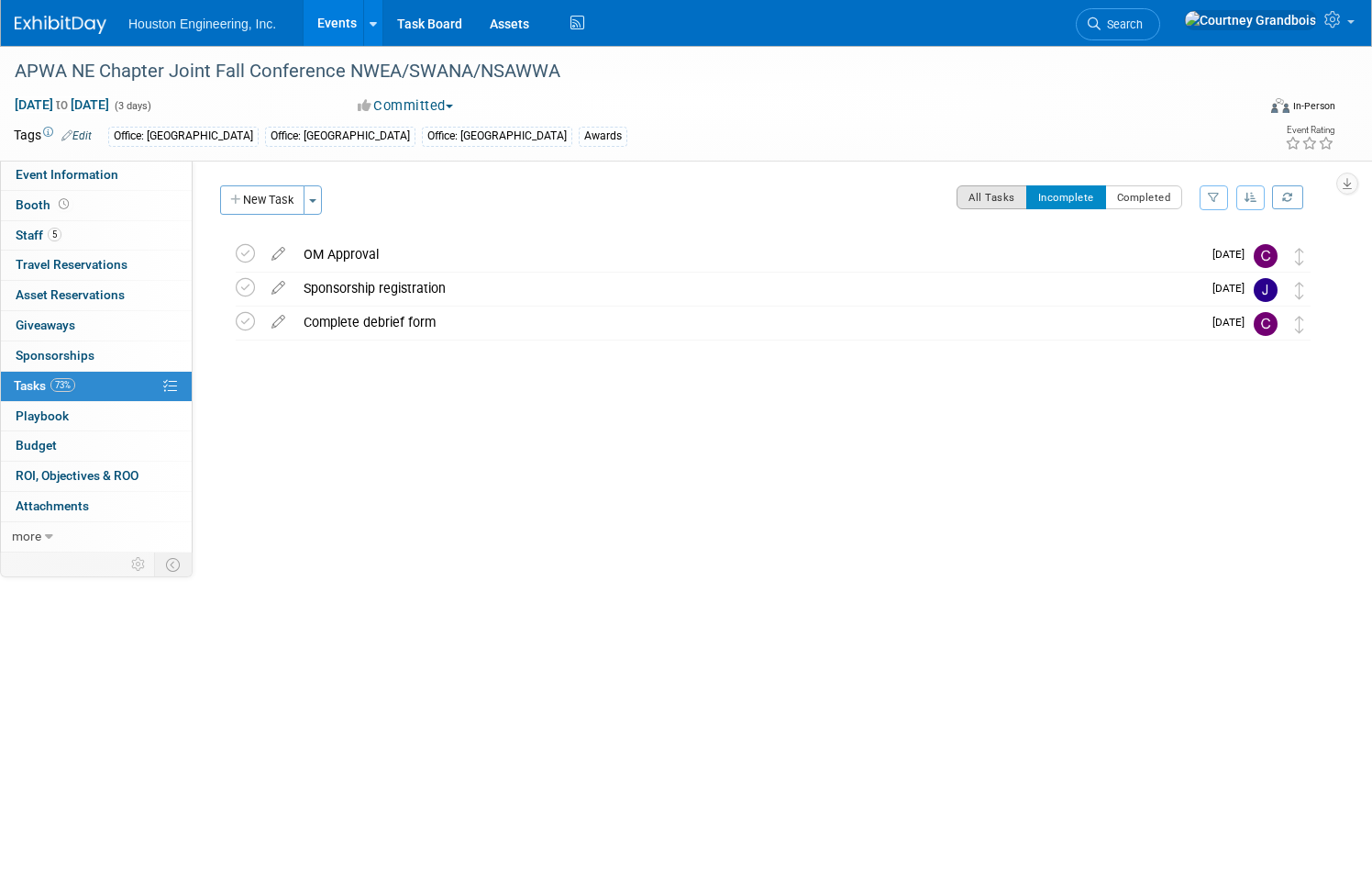
drag, startPoint x: 958, startPoint y: 177, endPoint x: 964, endPoint y: 197, distance: 20.9
click at [963, 197] on div "Status: 1 - GNG/KO Needed 2 - Post KO/Active Planning 3 - Reg/Prep Done Unanet …" at bounding box center [763, 356] width 1143 height 392
click at [964, 198] on button "All Tasks" at bounding box center [992, 197] width 71 height 24
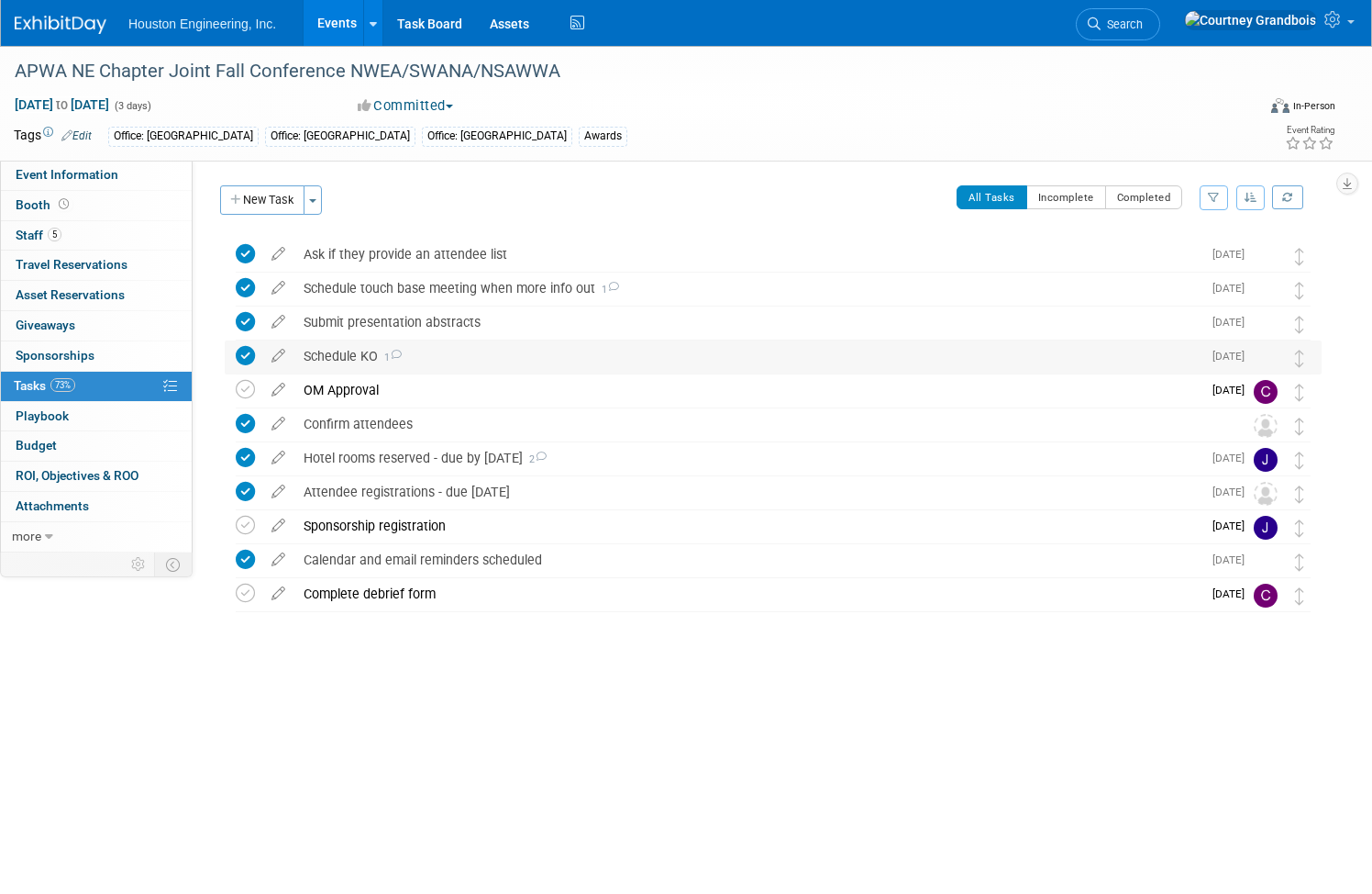
click at [432, 355] on div "Schedule KO 1" at bounding box center [748, 356] width 907 height 31
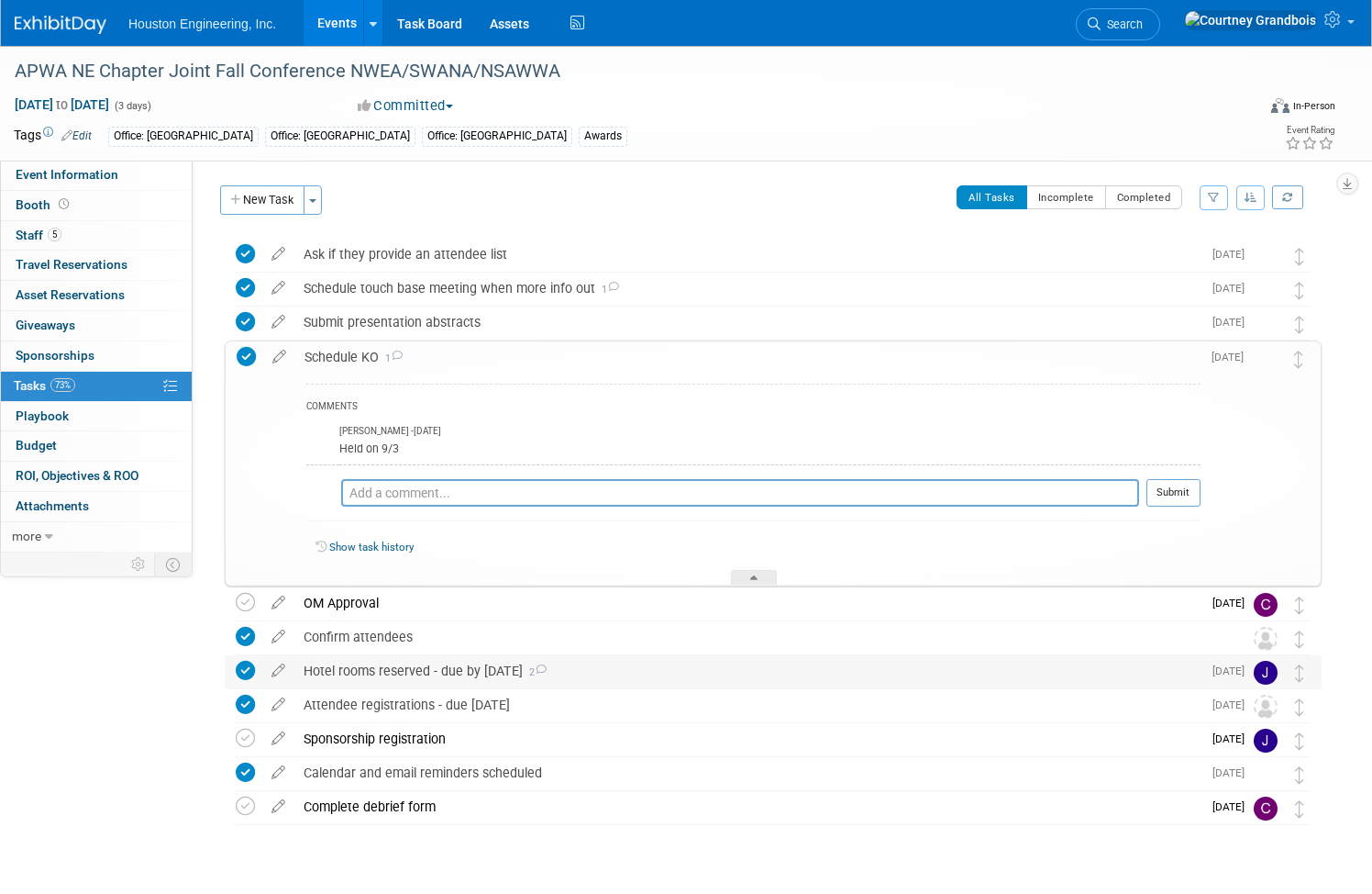
click at [439, 664] on div "Hotel rooms reserved - due by [DATE] 2" at bounding box center [748, 671] width 907 height 31
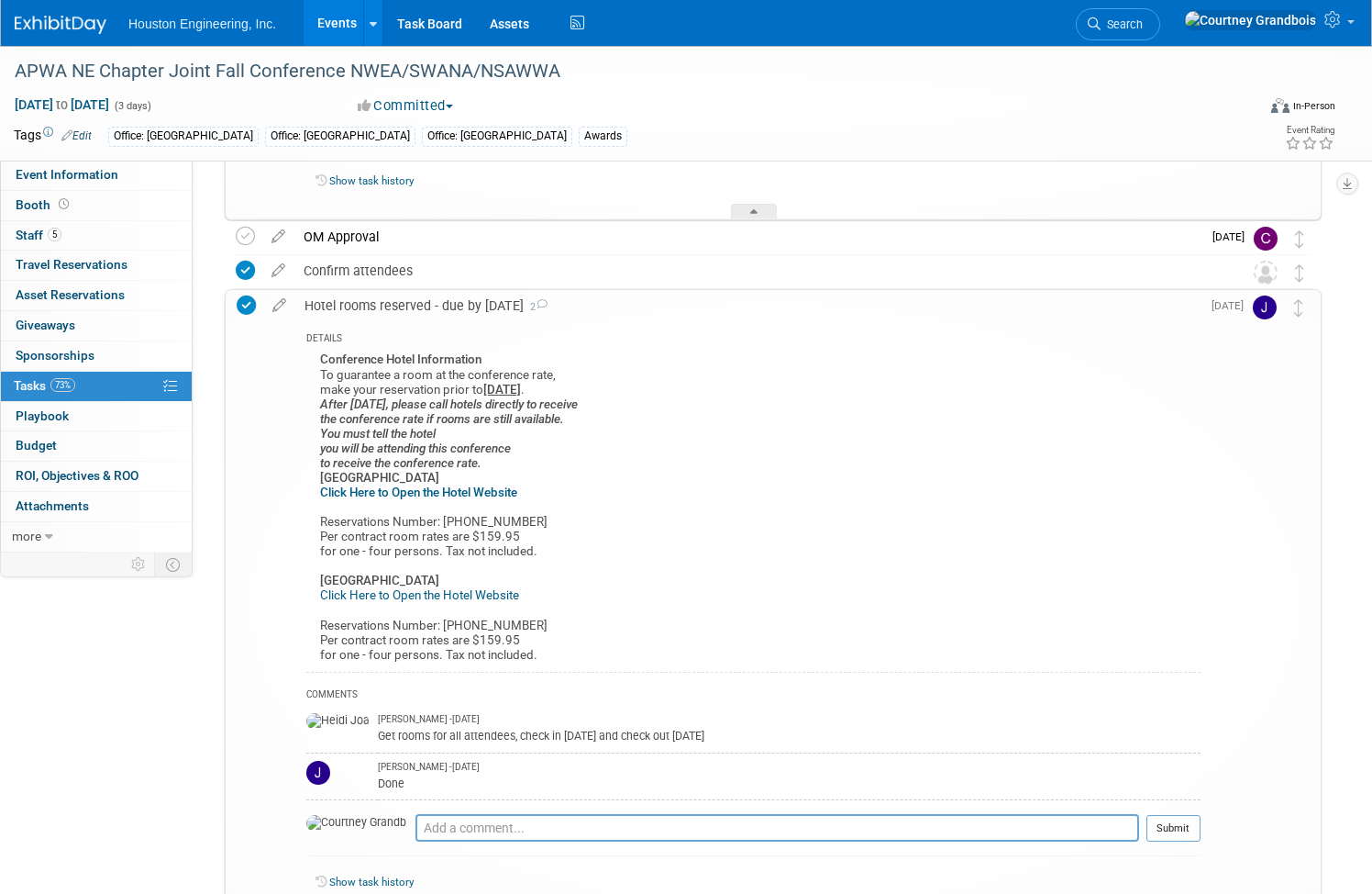
scroll to position [367, 0]
click at [409, 306] on div "Hotel rooms reserved - due by [DATE] 2" at bounding box center [748, 304] width 905 height 31
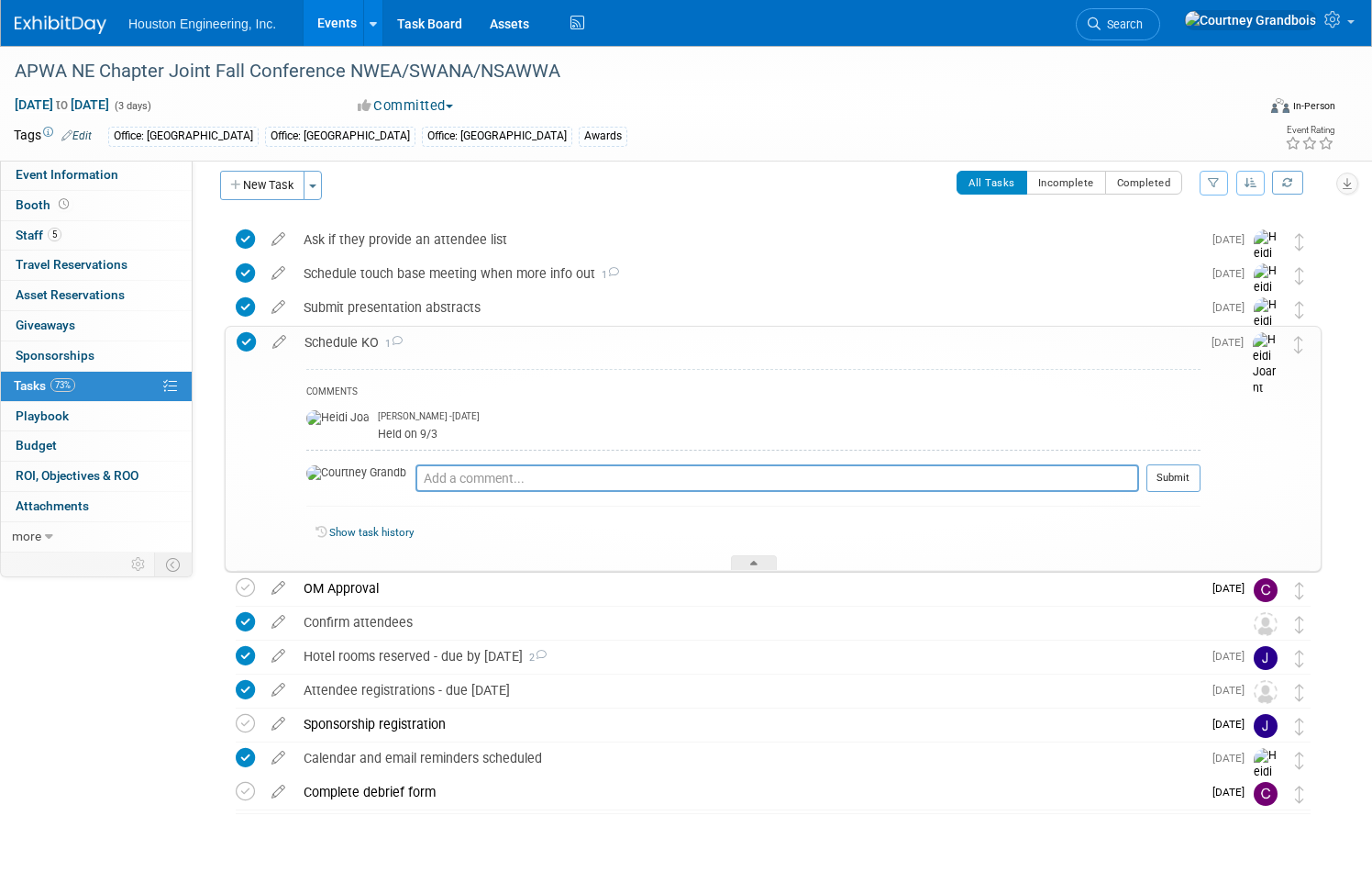
scroll to position [0, 0]
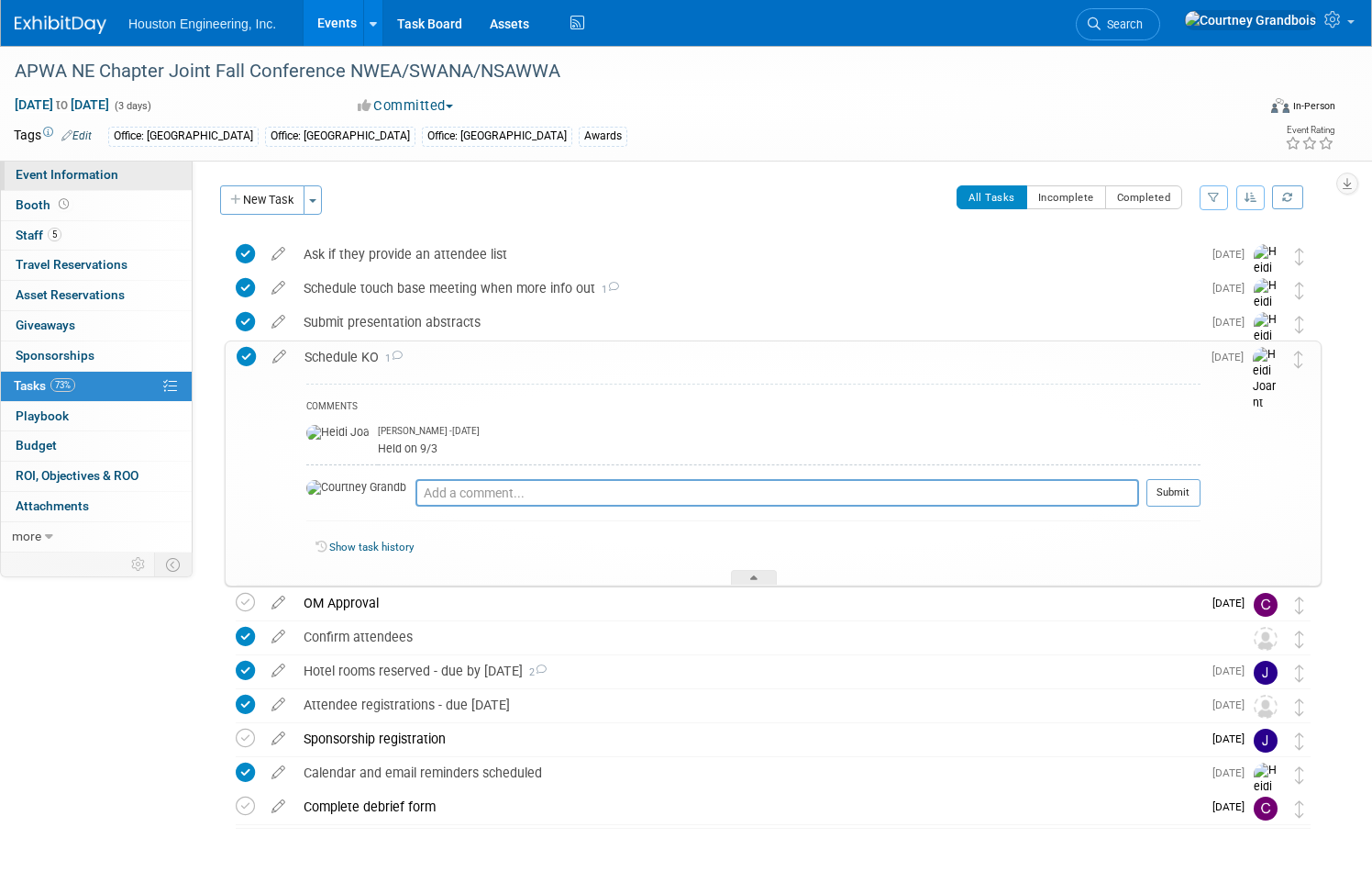
click at [119, 177] on span "Event Information" at bounding box center [67, 174] width 103 height 15
select select "2 - Post KO/Active Planning"
select select "Yes"
select select "Multi-sector/Any/All"
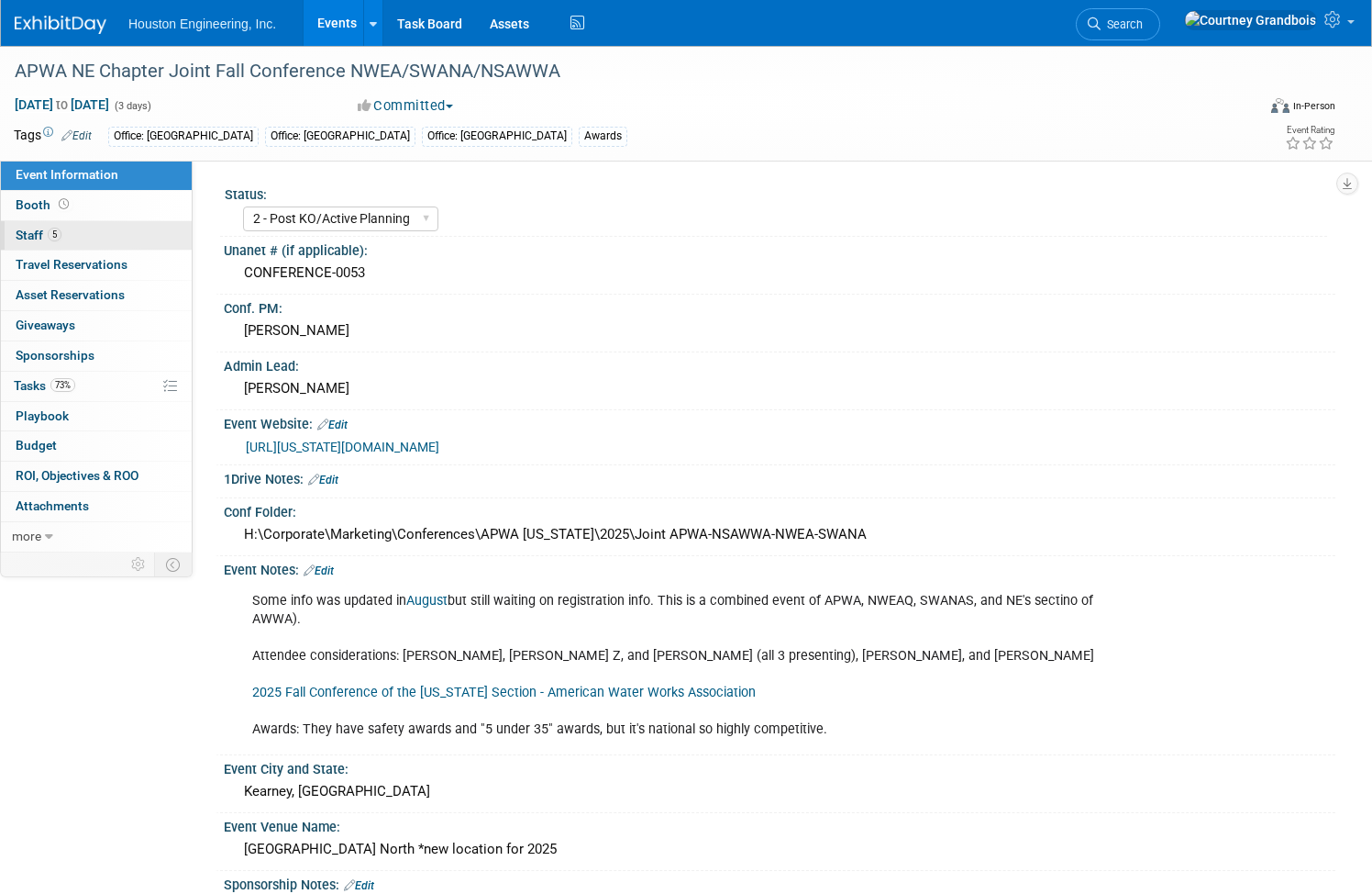
click at [61, 240] on span "Staff 5" at bounding box center [38, 234] width 46 height 15
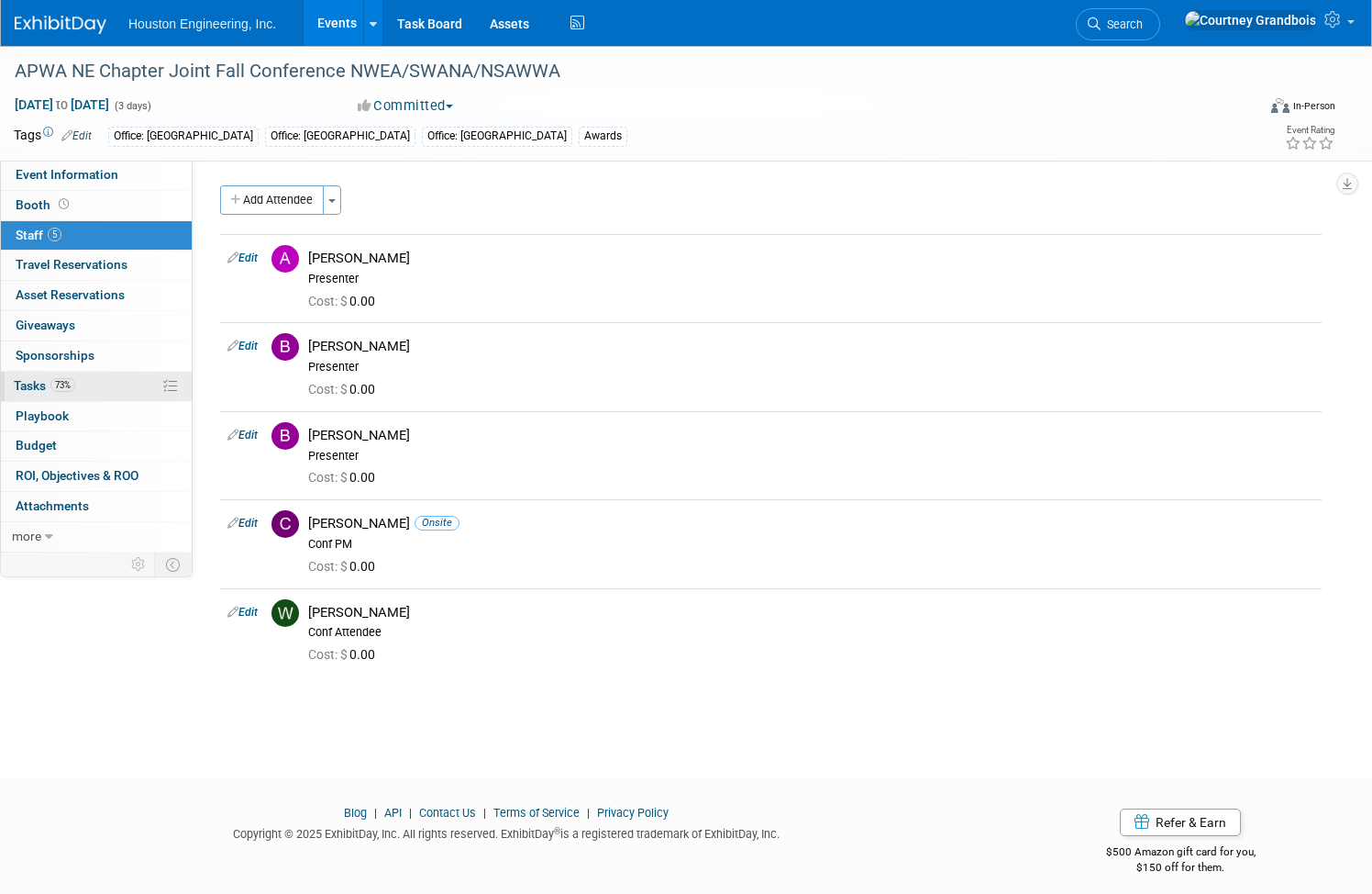
click at [75, 390] on link "73% Tasks 73%" at bounding box center [96, 386] width 191 height 29
